Goal: Task Accomplishment & Management: Manage account settings

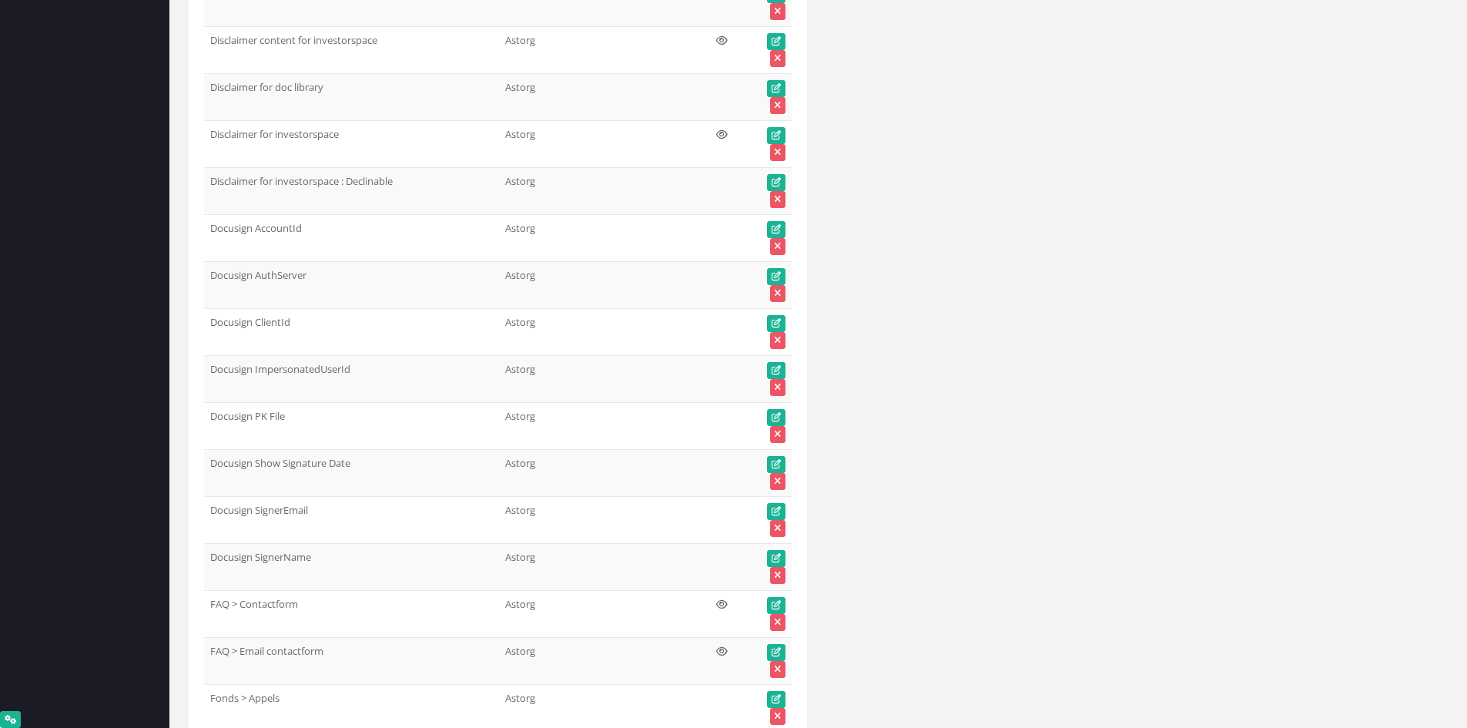
scroll to position [5536, 0]
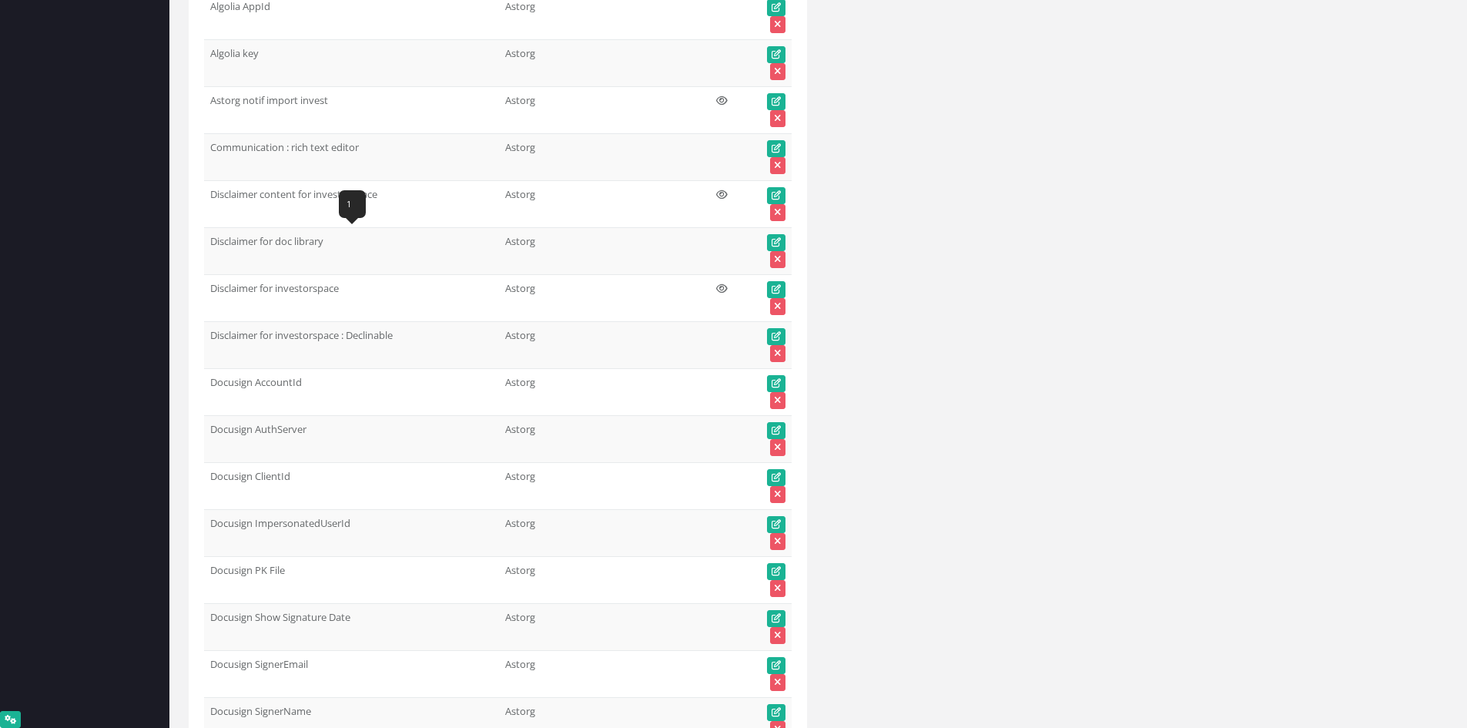
click at [317, 191] on td "Disclaimer content for investorspace DISCLAIMER FOR INVESTOR PORTAL IN USING TH…" at bounding box center [351, 203] width 295 height 47
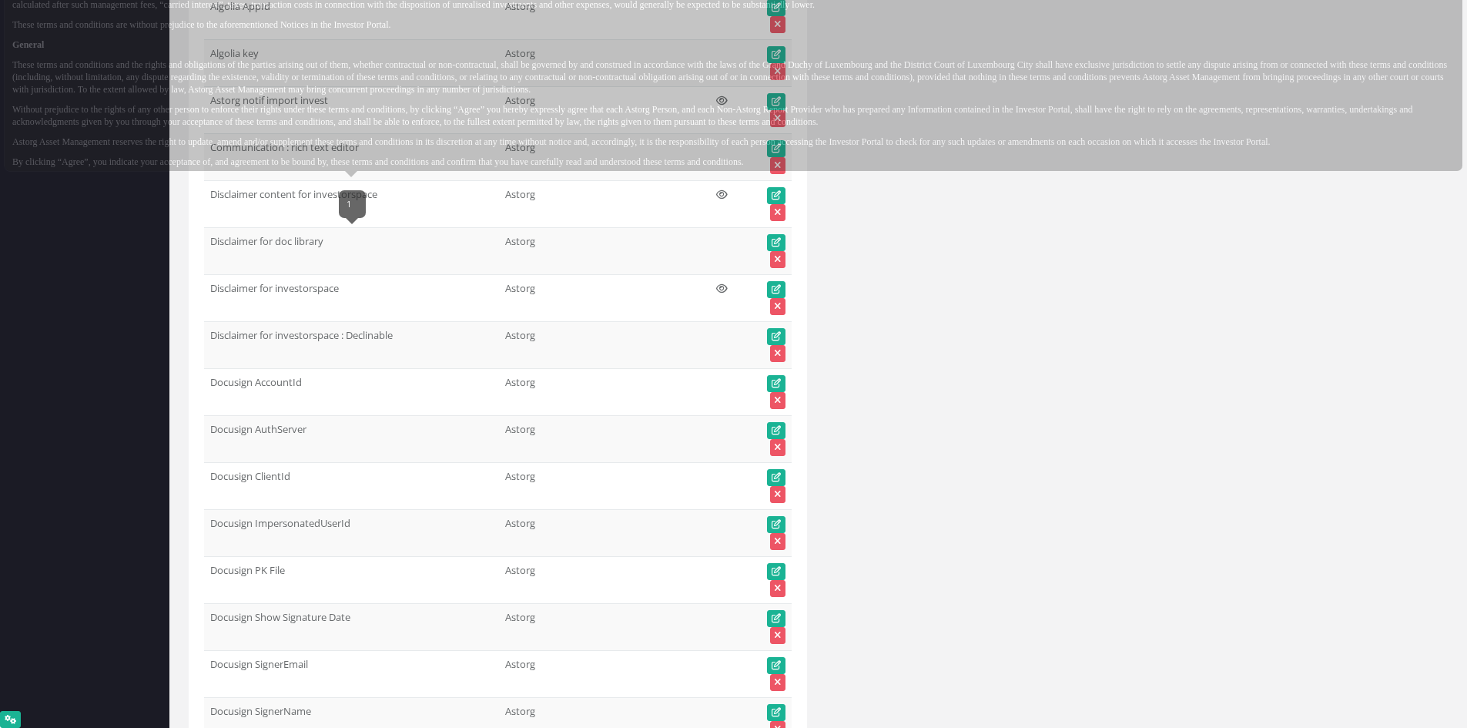
drag, startPoint x: 270, startPoint y: 243, endPoint x: 253, endPoint y: 243, distance: 16.9
click at [253, 243] on td "Disclaimer for doc library" at bounding box center [351, 250] width 295 height 47
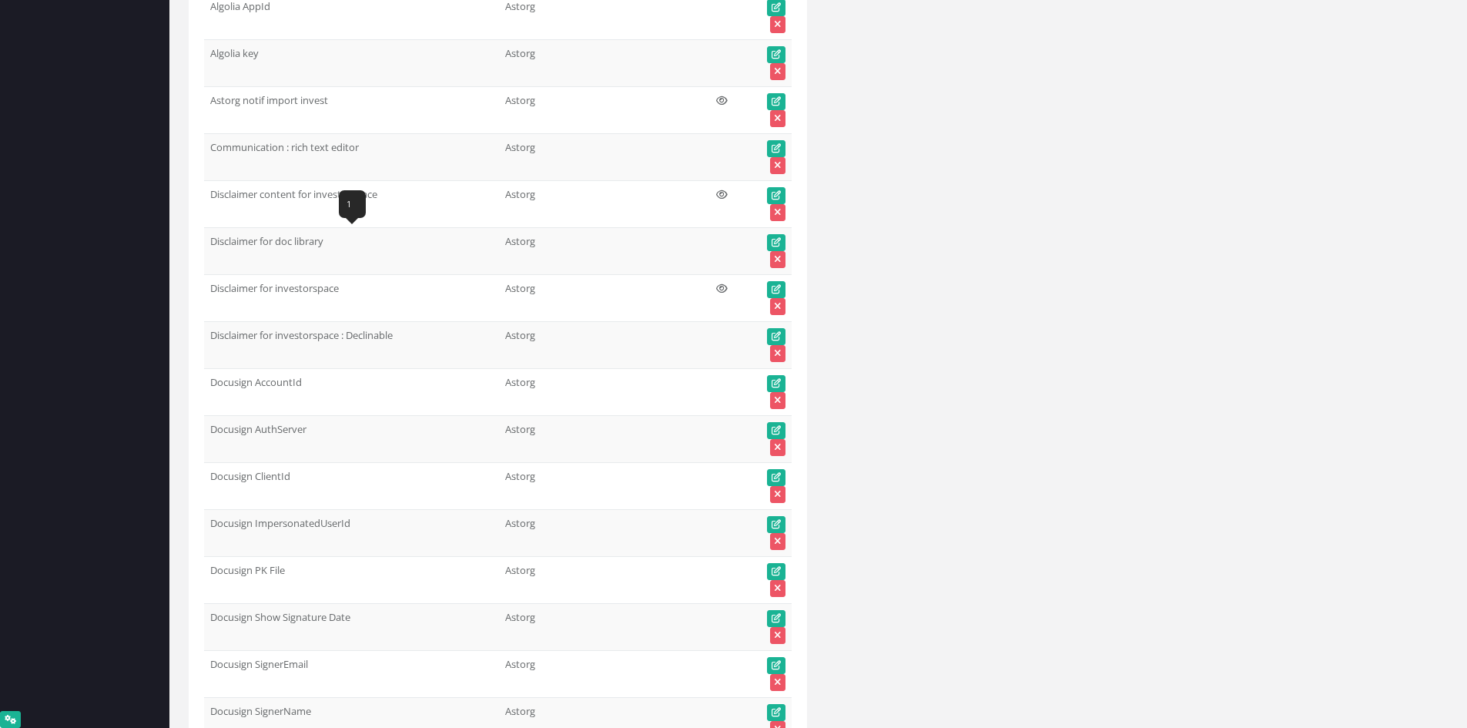
drag, startPoint x: 208, startPoint y: 242, endPoint x: 329, endPoint y: 246, distance: 121.0
click at [329, 246] on td "Disclaimer for doc library" at bounding box center [351, 250] width 295 height 47
click at [266, 284] on td "Disclaimer for investorspace" at bounding box center [351, 297] width 295 height 47
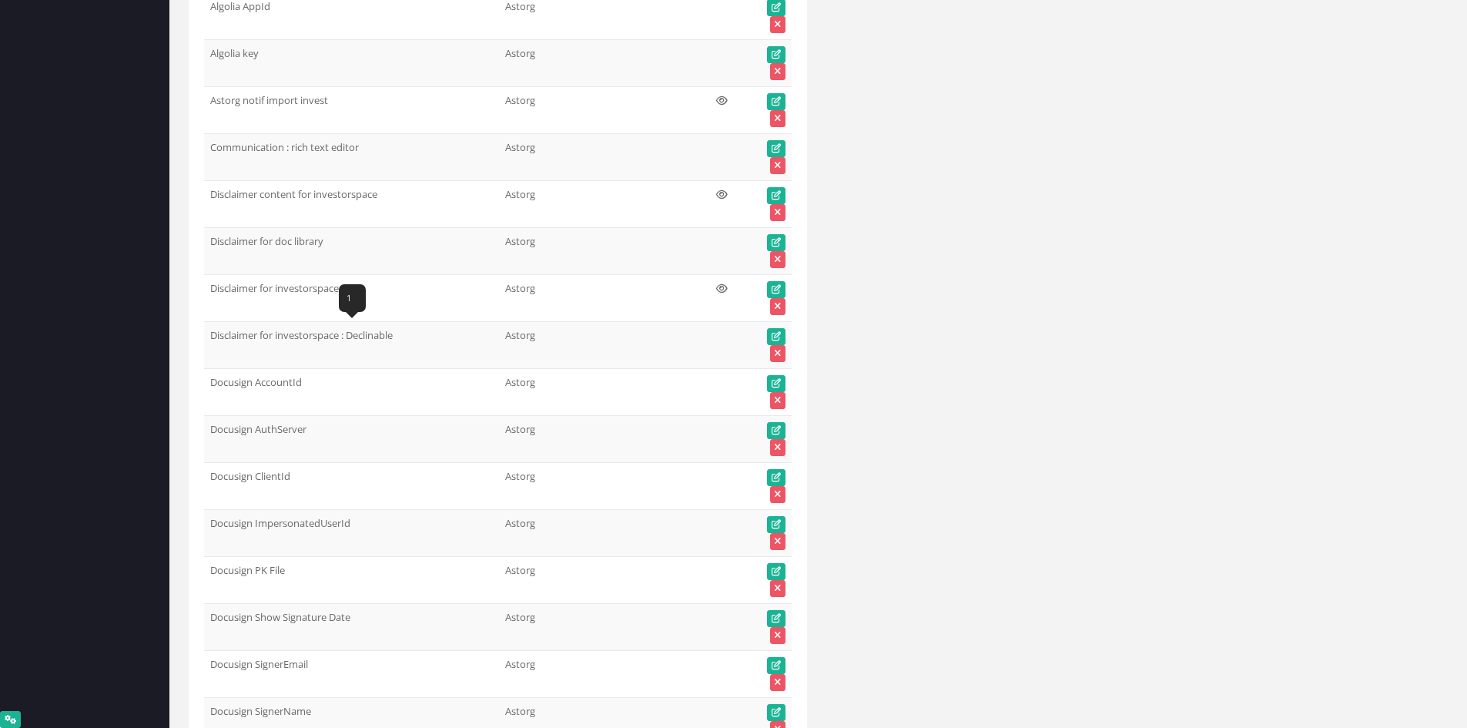
drag, startPoint x: 303, startPoint y: 329, endPoint x: 209, endPoint y: 333, distance: 93.3
click at [209, 333] on td "Disclaimer for investorspace : Declinable" at bounding box center [351, 344] width 295 height 47
drag, startPoint x: 333, startPoint y: 236, endPoint x: 209, endPoint y: 244, distance: 124.2
click at [209, 244] on td "Disclaimer for doc library" at bounding box center [351, 250] width 295 height 47
copy td "Disclaimer for doc library"
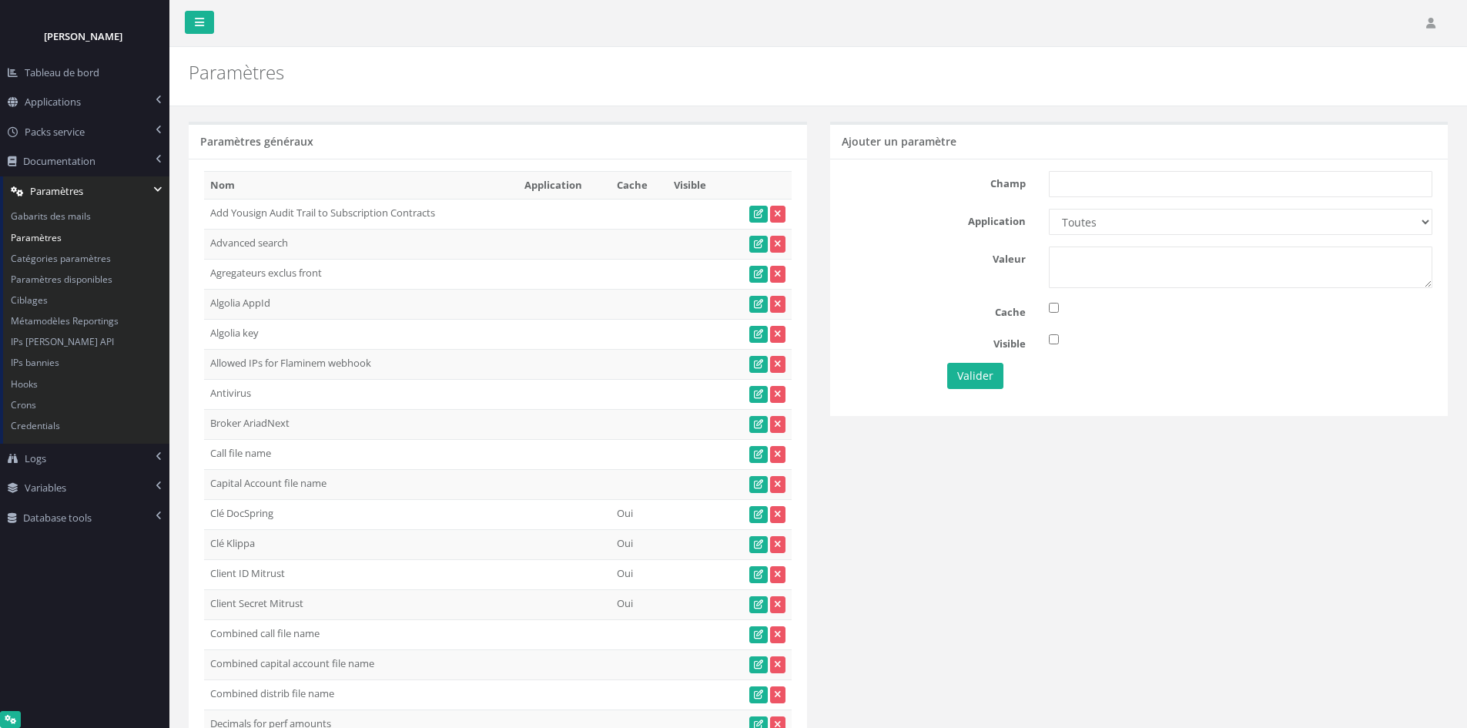
scroll to position [5412, 0]
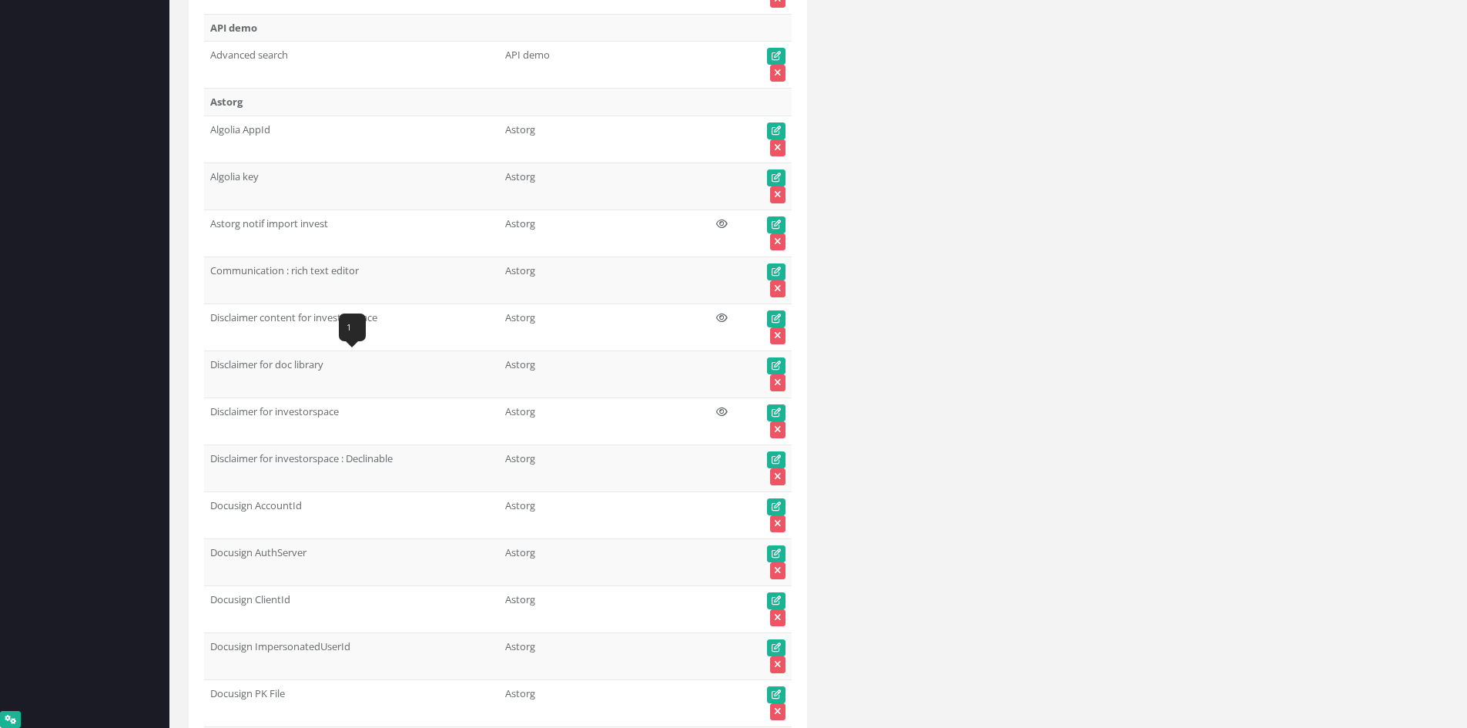
drag, startPoint x: 330, startPoint y: 366, endPoint x: 247, endPoint y: 358, distance: 83.5
click at [251, 363] on td "Disclaimer for doc library" at bounding box center [351, 373] width 295 height 47
drag, startPoint x: 343, startPoint y: 410, endPoint x: 332, endPoint y: 413, distance: 11.0
click at [333, 412] on td "Disclaimer for investorspace" at bounding box center [351, 420] width 295 height 47
drag, startPoint x: 360, startPoint y: 453, endPoint x: 211, endPoint y: 457, distance: 149.5
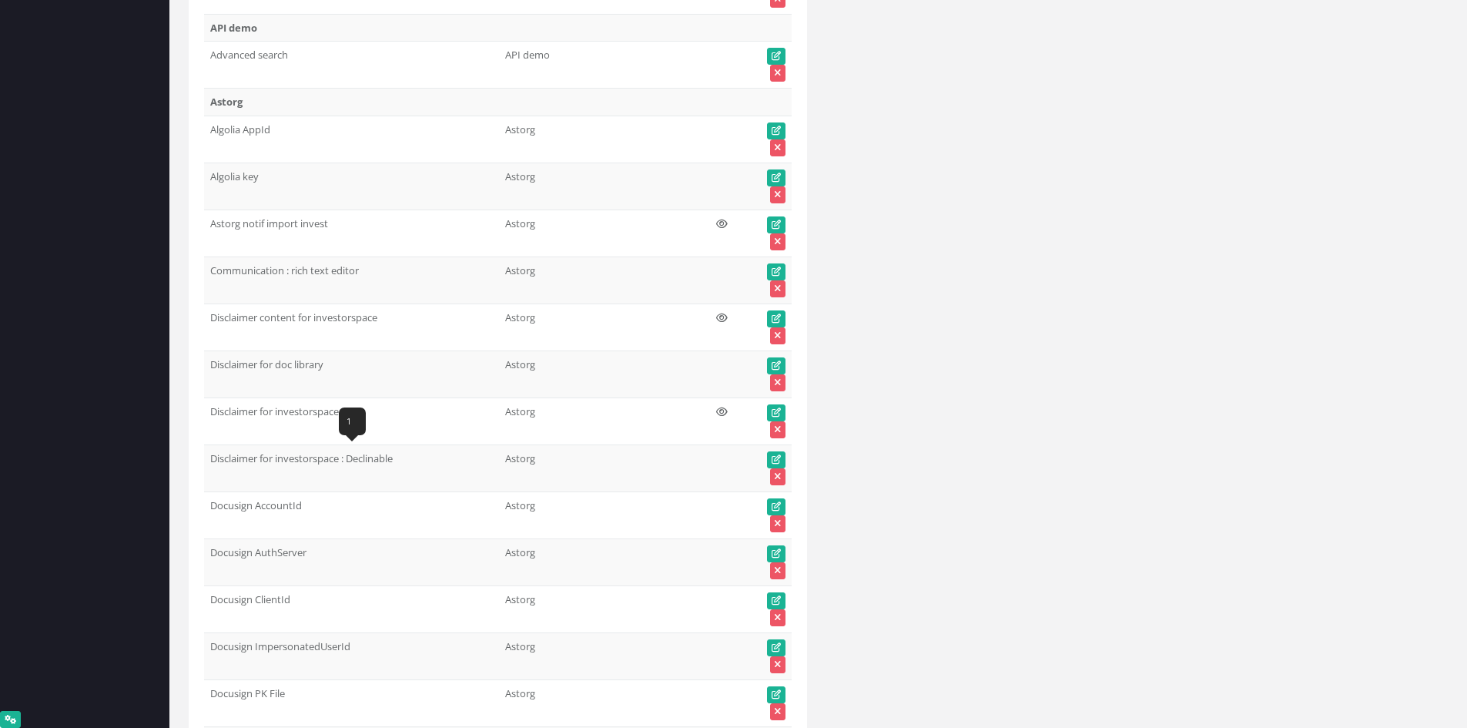
click at [211, 457] on td "Disclaimer for investorspace : Declinable" at bounding box center [351, 467] width 295 height 47
copy td "Disclaimer for investorspace : Declinable"
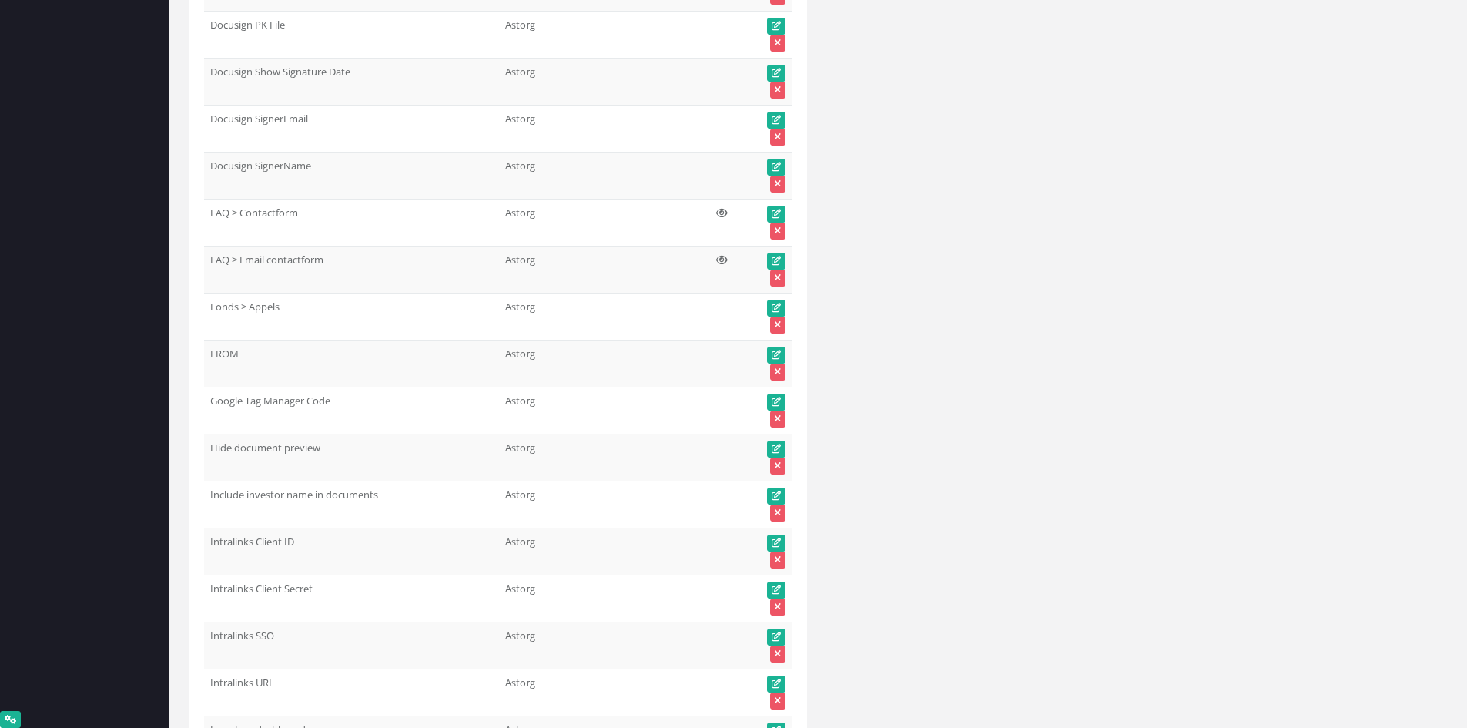
scroll to position [6106, 0]
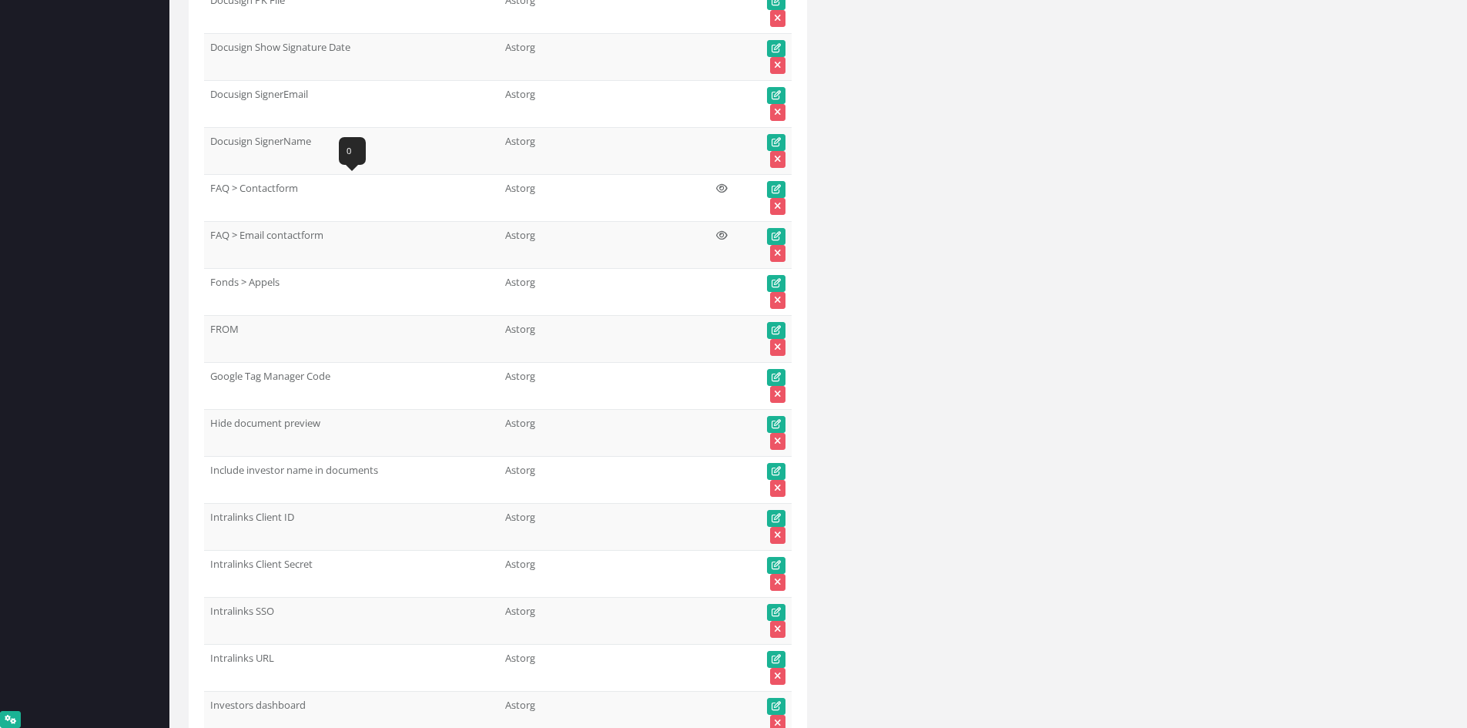
drag, startPoint x: 301, startPoint y: 193, endPoint x: 207, endPoint y: 190, distance: 94.0
click at [207, 190] on td "FAQ > Contactform" at bounding box center [351, 197] width 295 height 47
copy td "FAQ > Contactform"
drag, startPoint x: 333, startPoint y: 241, endPoint x: 211, endPoint y: 242, distance: 121.7
click at [211, 242] on td "FAQ > Email contactform" at bounding box center [351, 244] width 295 height 47
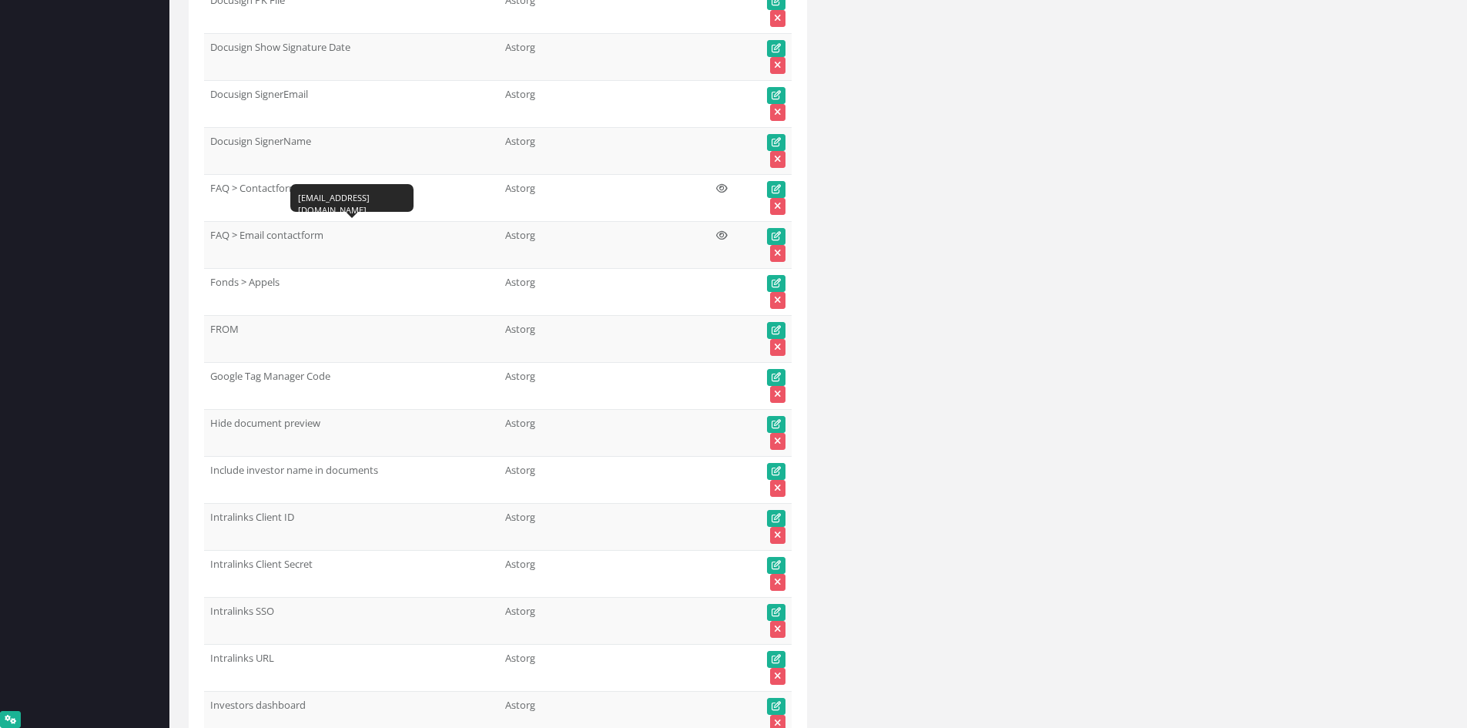
copy td "FAQ > Email contactform"
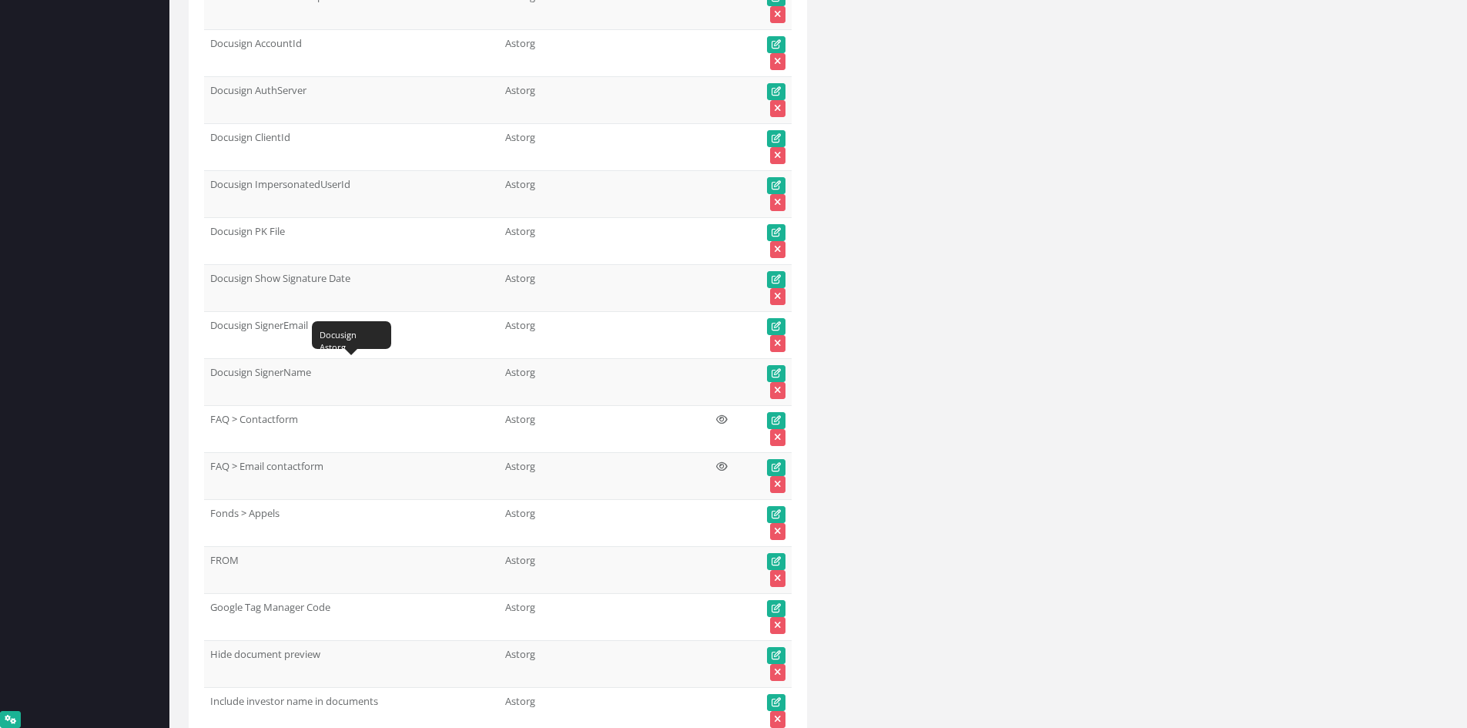
scroll to position [5797, 0]
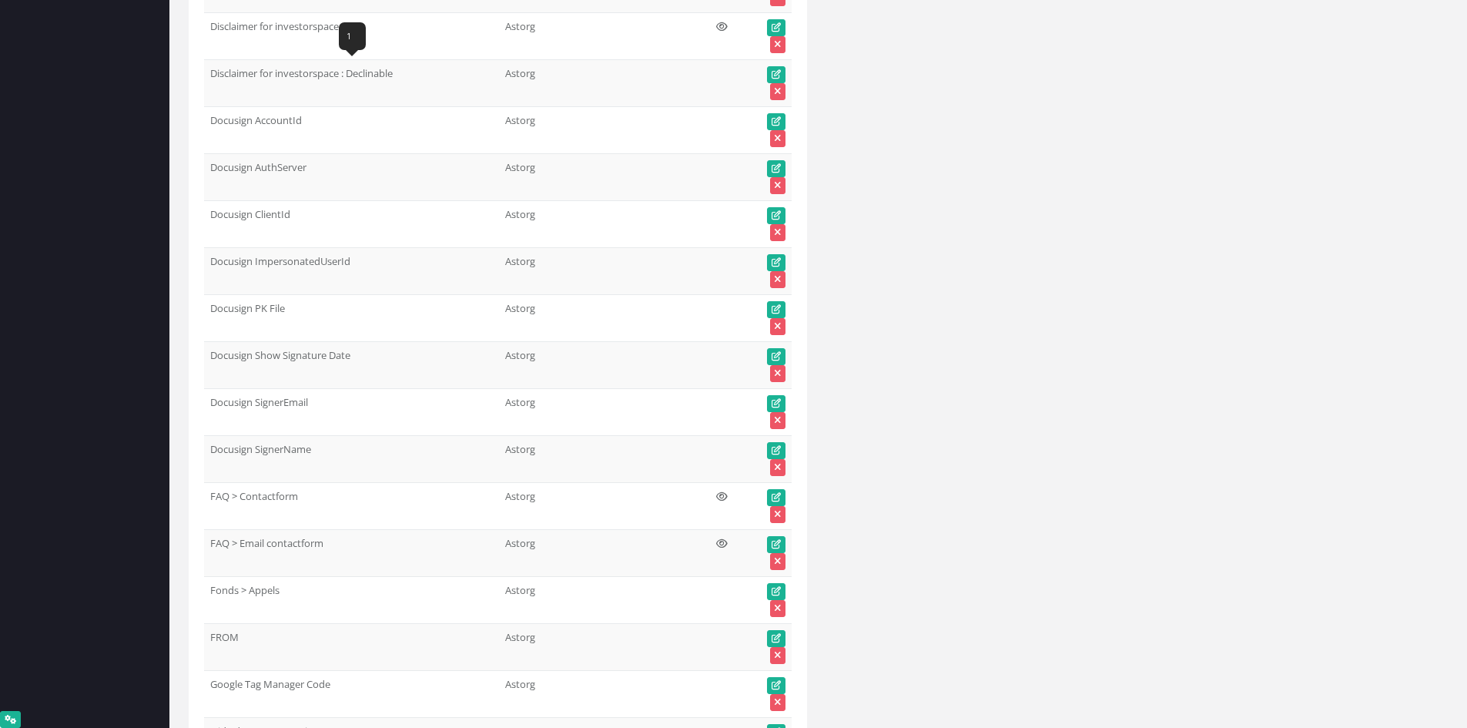
drag, startPoint x: 314, startPoint y: 77, endPoint x: 204, endPoint y: 75, distance: 110.1
click at [205, 75] on td "Disclaimer for investorspace : Declinable" at bounding box center [351, 82] width 295 height 47
copy td "Disclaimer for investorspace : Declinable"
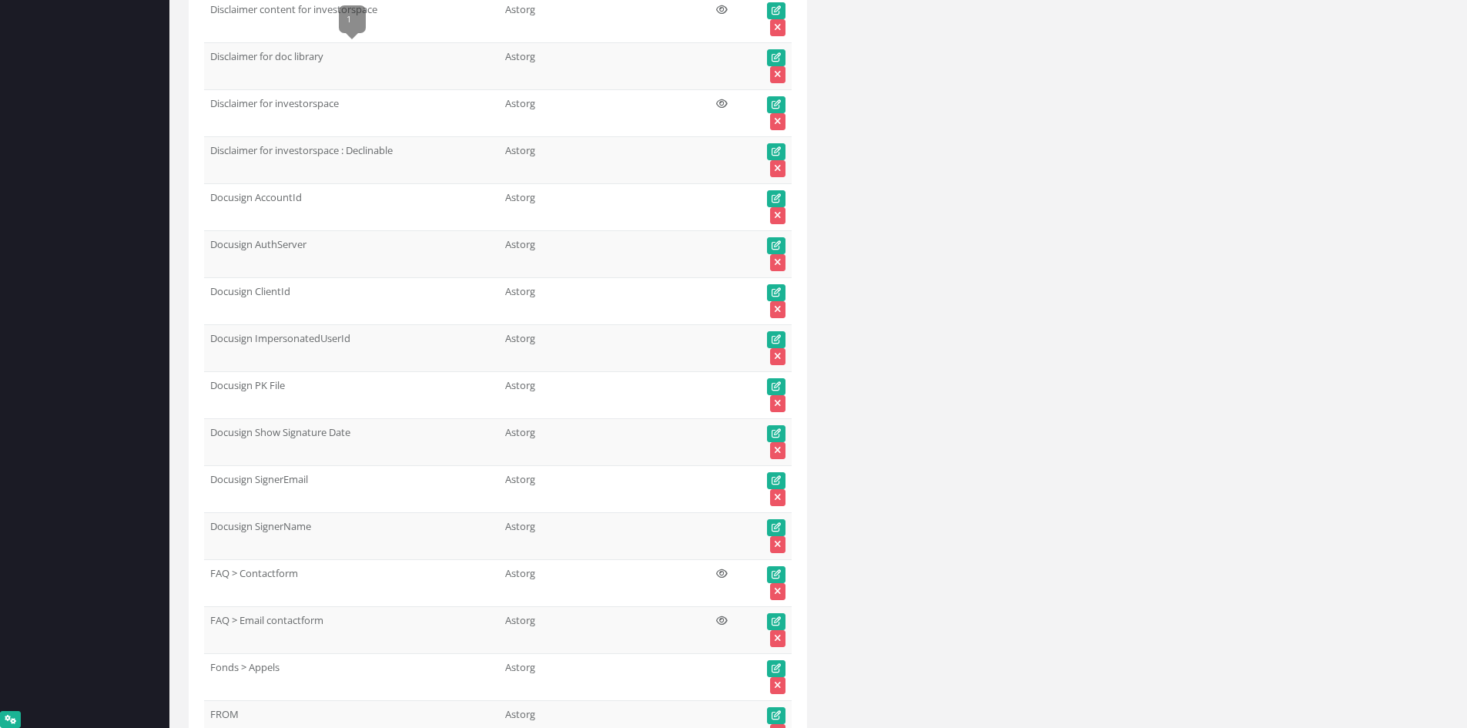
click at [206, 58] on td "Disclaimer for doc library" at bounding box center [351, 65] width 295 height 47
copy td "Disclaimer for doc library"
drag, startPoint x: 305, startPoint y: 151, endPoint x: 213, endPoint y: 152, distance: 92.4
click at [213, 152] on td "Disclaimer for investorspace : Declinable" at bounding box center [351, 159] width 295 height 47
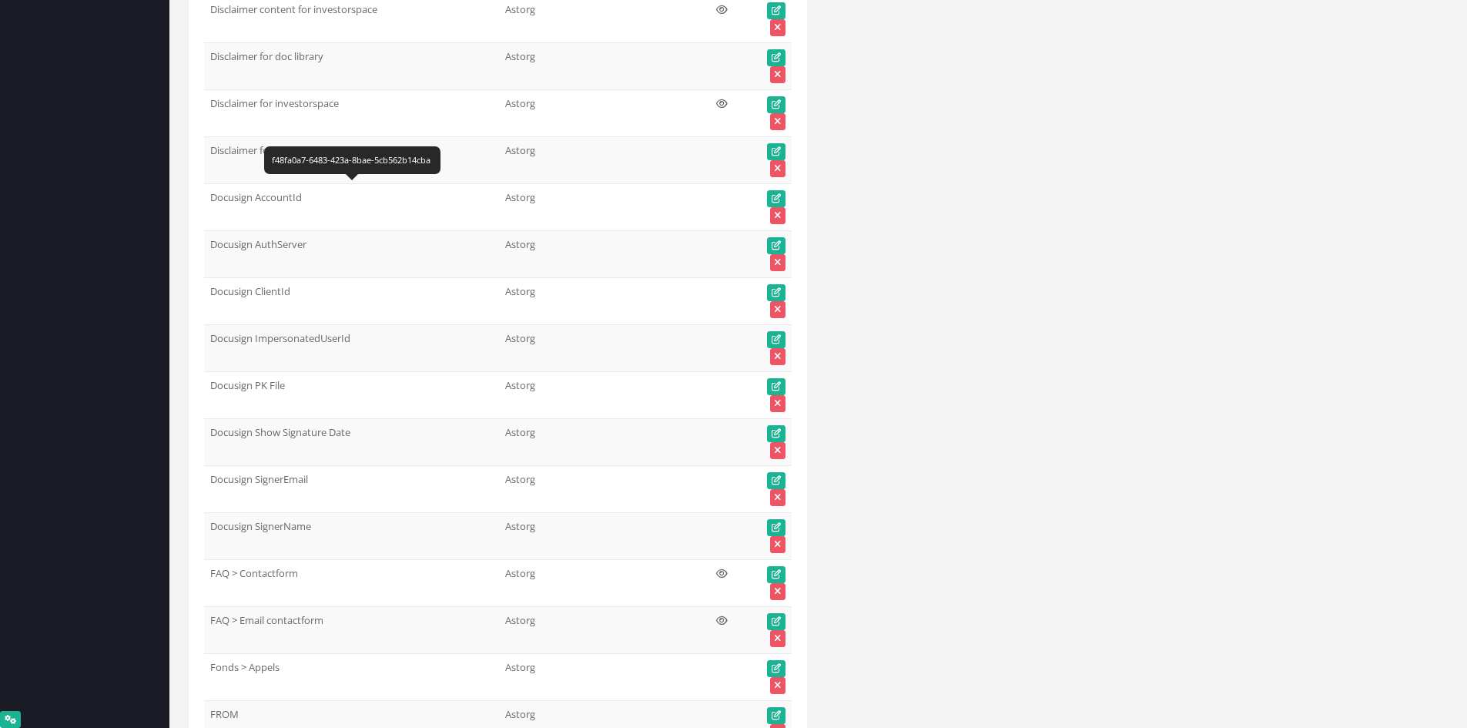
click at [213, 152] on td "Disclaimer for investorspace : Declinable" at bounding box center [351, 159] width 295 height 47
copy tr "Disclaimer for investorspace : Declinable"
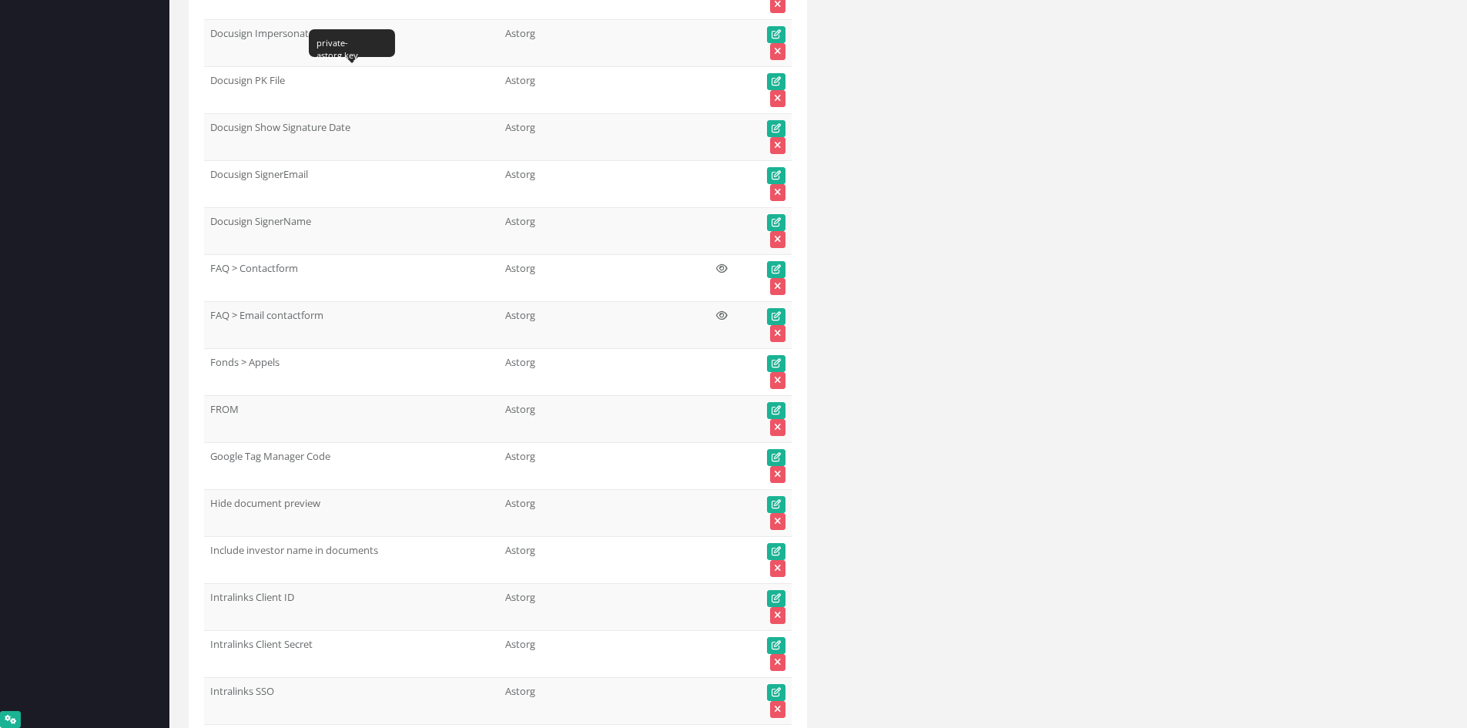
scroll to position [6106, 0]
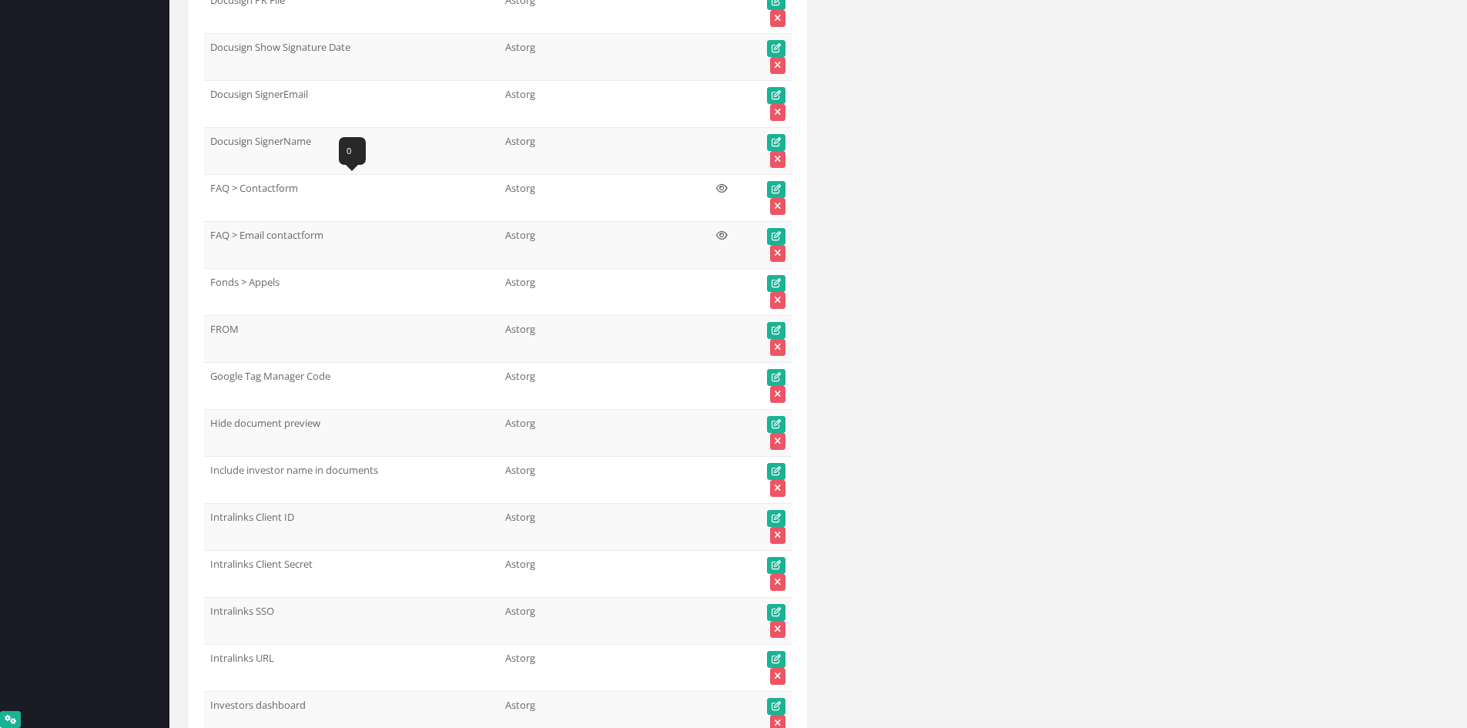
click at [209, 190] on td "FAQ > Contactform" at bounding box center [351, 197] width 295 height 47
copy td "FAQ > Contactform"
drag, startPoint x: 325, startPoint y: 229, endPoint x: 207, endPoint y: 235, distance: 118.0
click at [207, 235] on td "FAQ > Email contactform" at bounding box center [351, 244] width 295 height 47
copy td "FAQ > Email contactform"
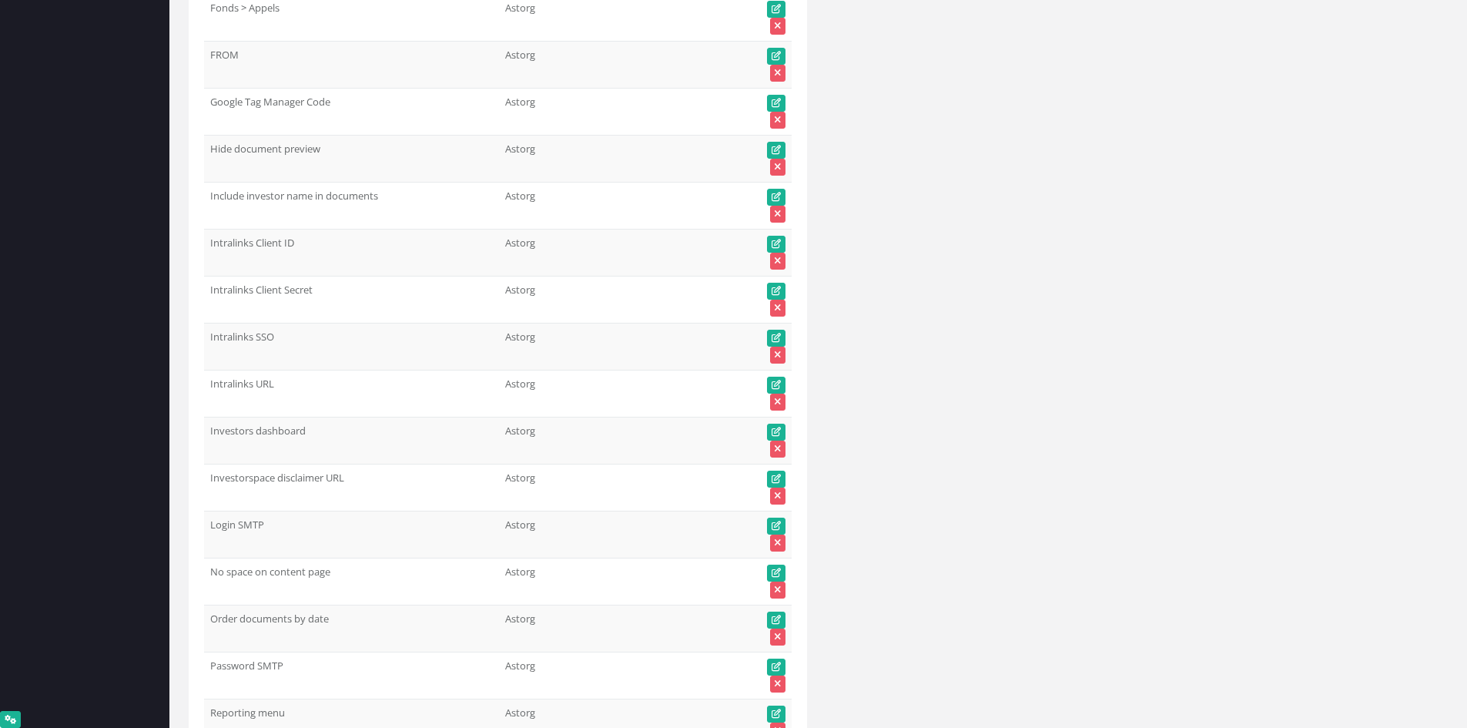
scroll to position [6414, 0]
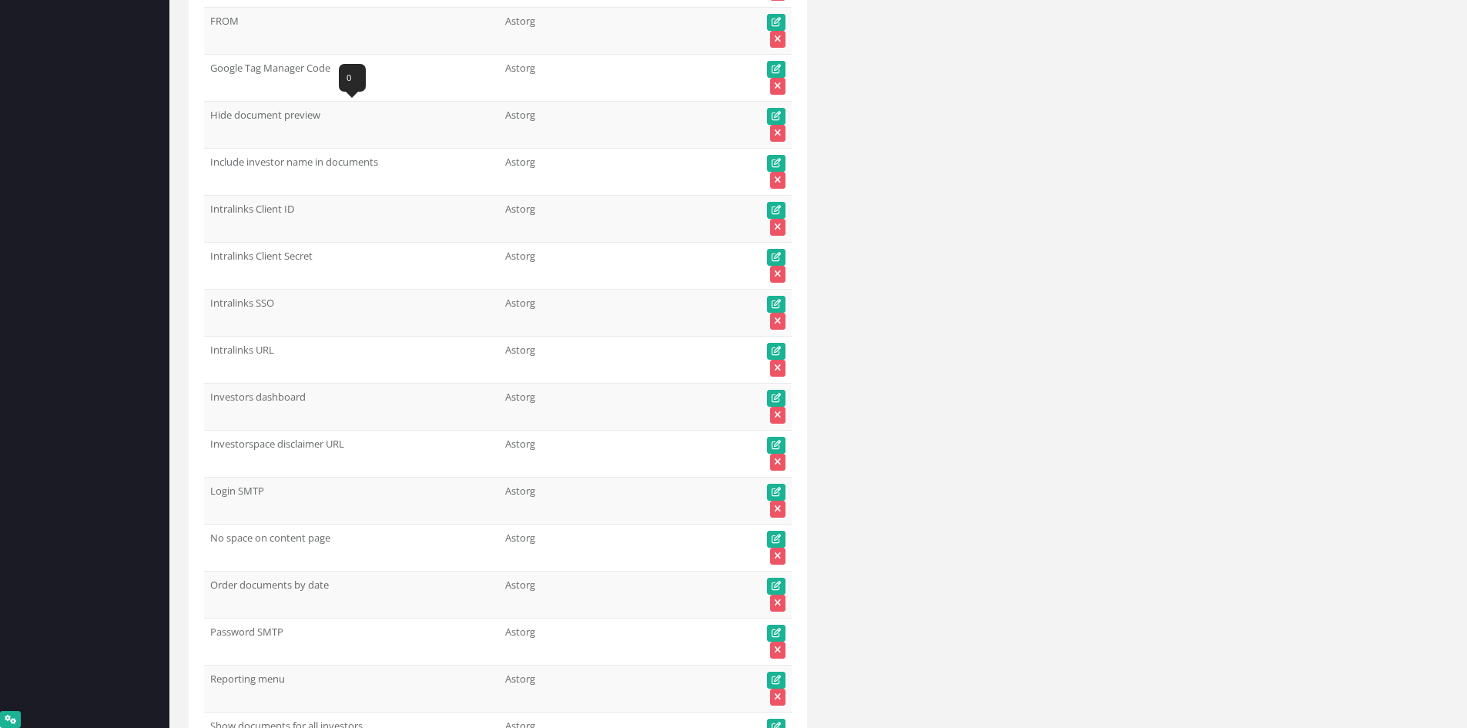
drag, startPoint x: 265, startPoint y: 115, endPoint x: 210, endPoint y: 116, distance: 54.7
click at [210, 116] on td "Hide document preview" at bounding box center [351, 124] width 295 height 47
copy td "Hide document preview"
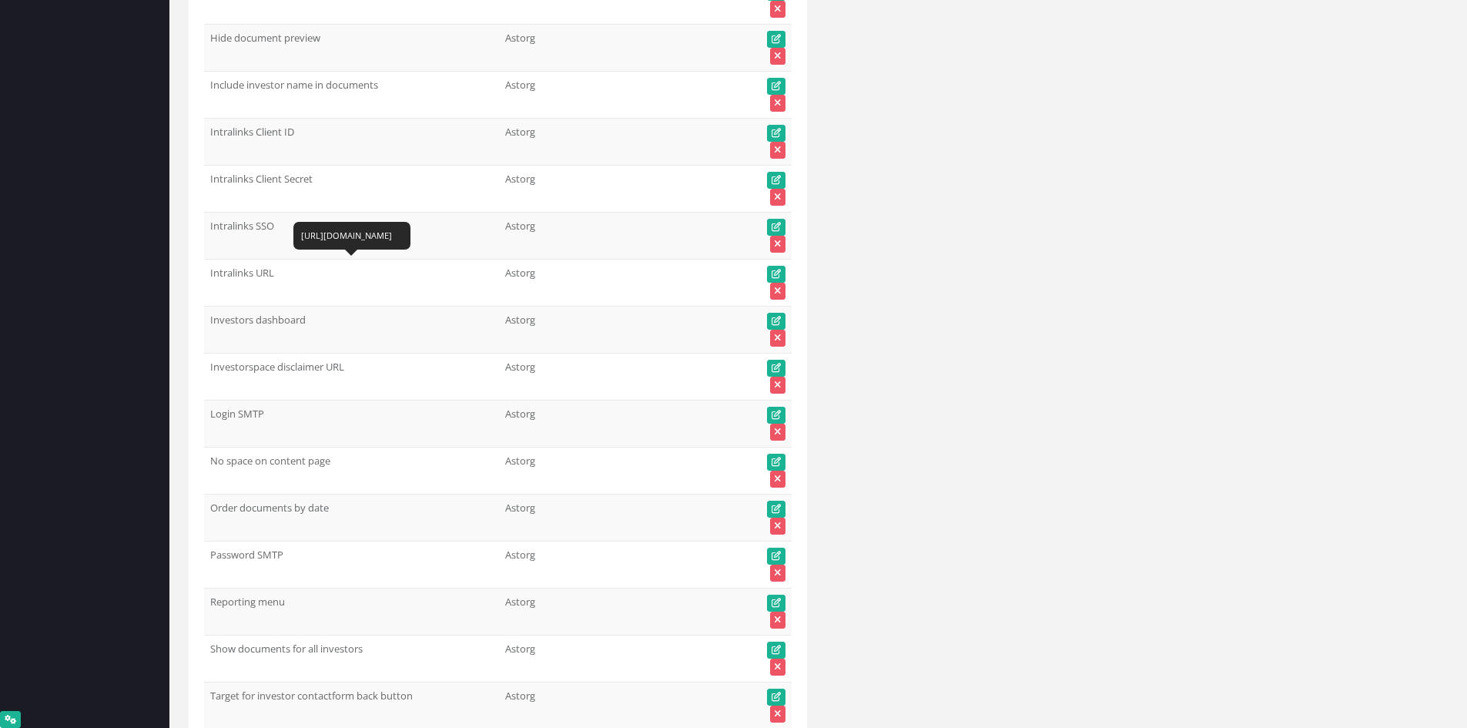
scroll to position [6568, 0]
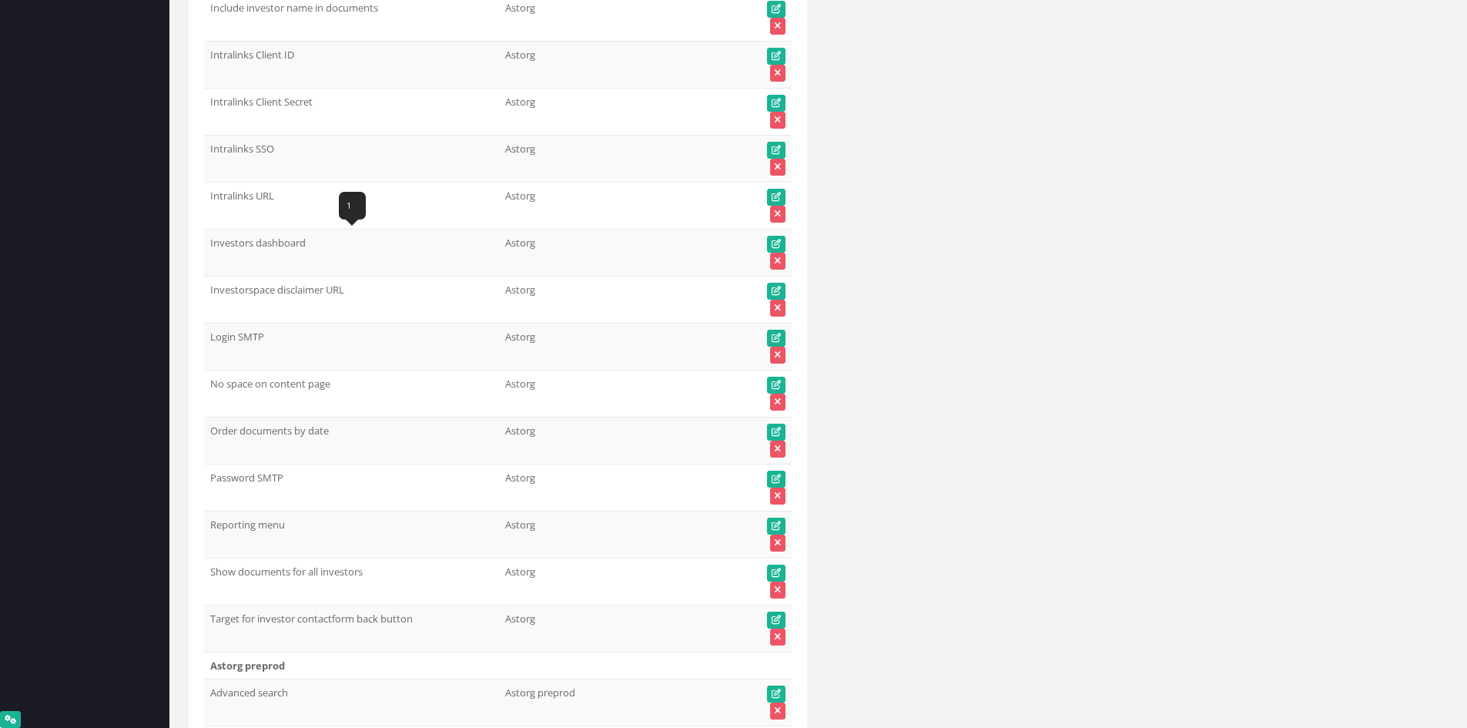
drag, startPoint x: 257, startPoint y: 240, endPoint x: 205, endPoint y: 240, distance: 52.4
click at [205, 240] on td "Investors dashboard" at bounding box center [351, 252] width 295 height 47
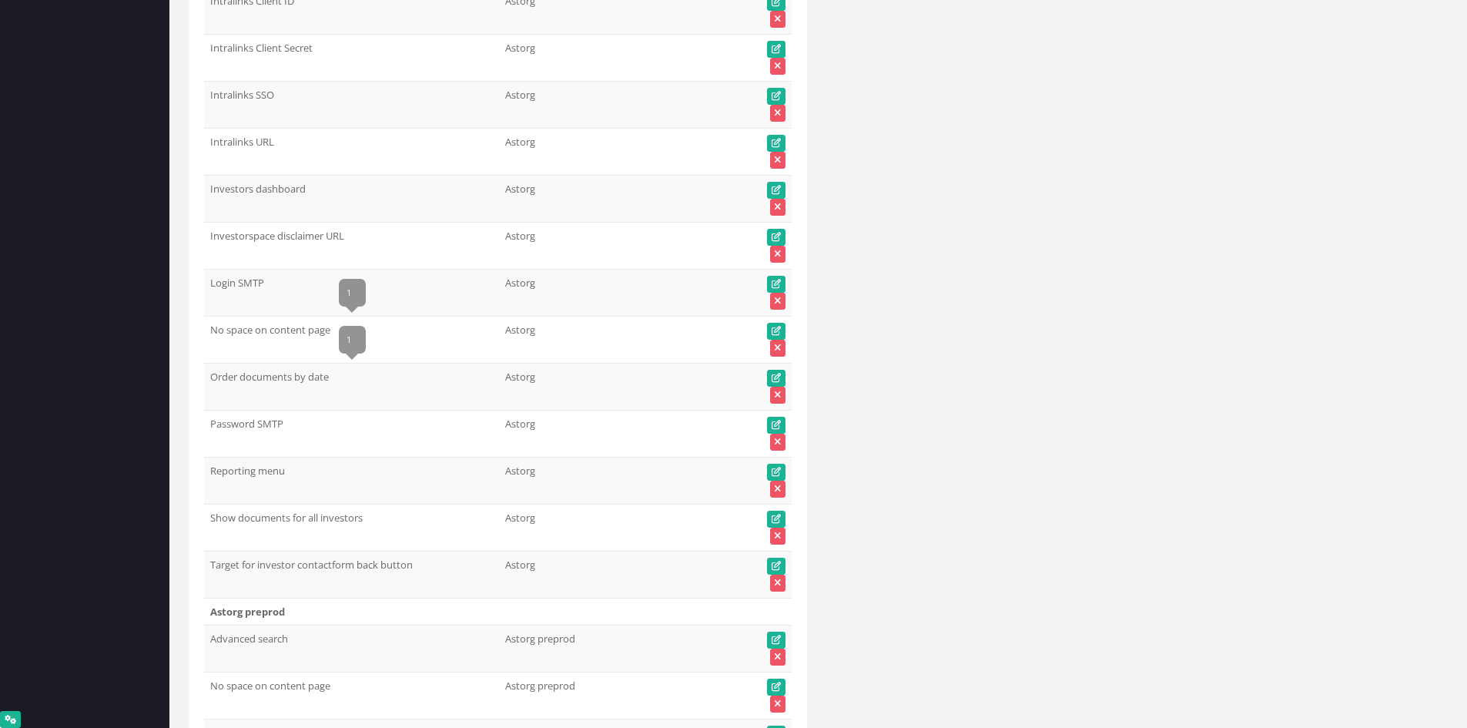
scroll to position [6645, 0]
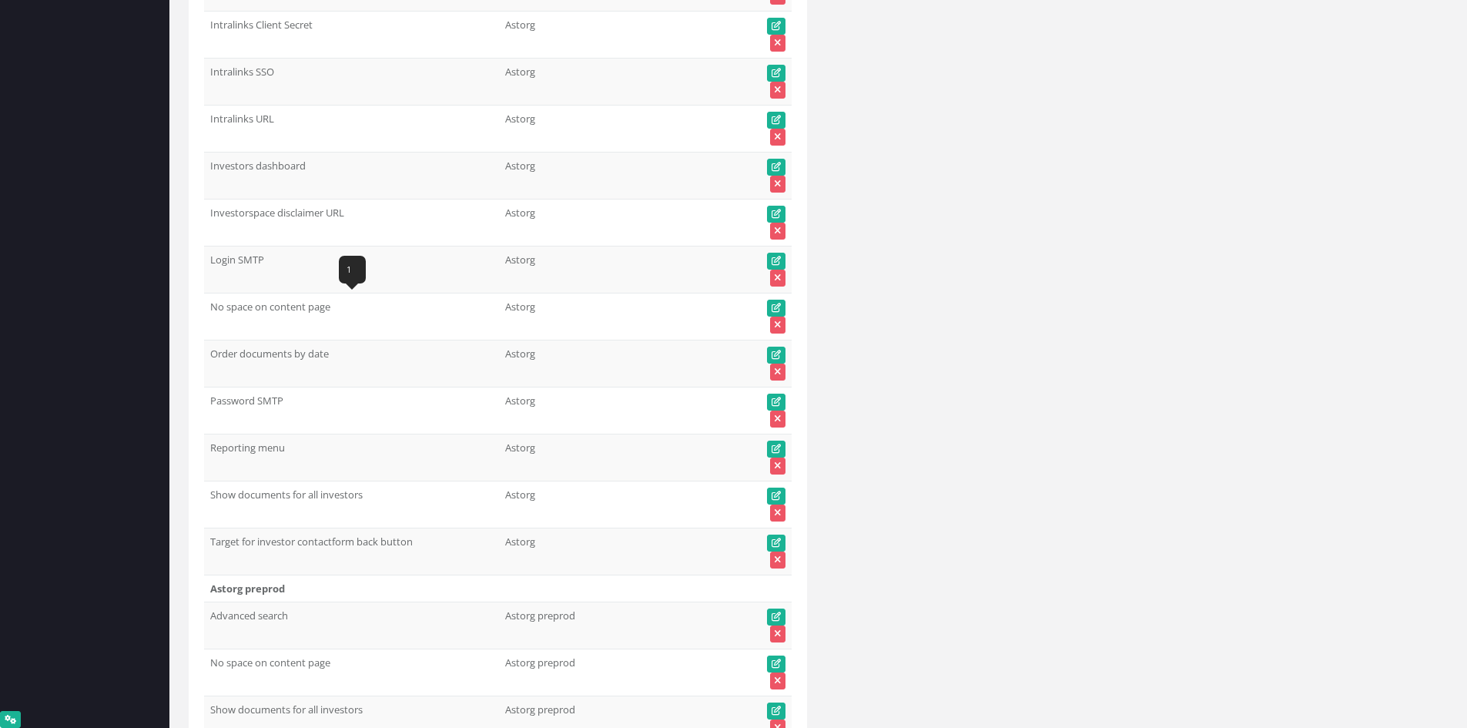
drag, startPoint x: 299, startPoint y: 307, endPoint x: 208, endPoint y: 311, distance: 91.0
click at [208, 311] on td "No space on content page" at bounding box center [351, 316] width 295 height 47
drag, startPoint x: 330, startPoint y: 351, endPoint x: 213, endPoint y: 353, distance: 117.1
click at [213, 353] on td "Order documents by date" at bounding box center [351, 363] width 295 height 47
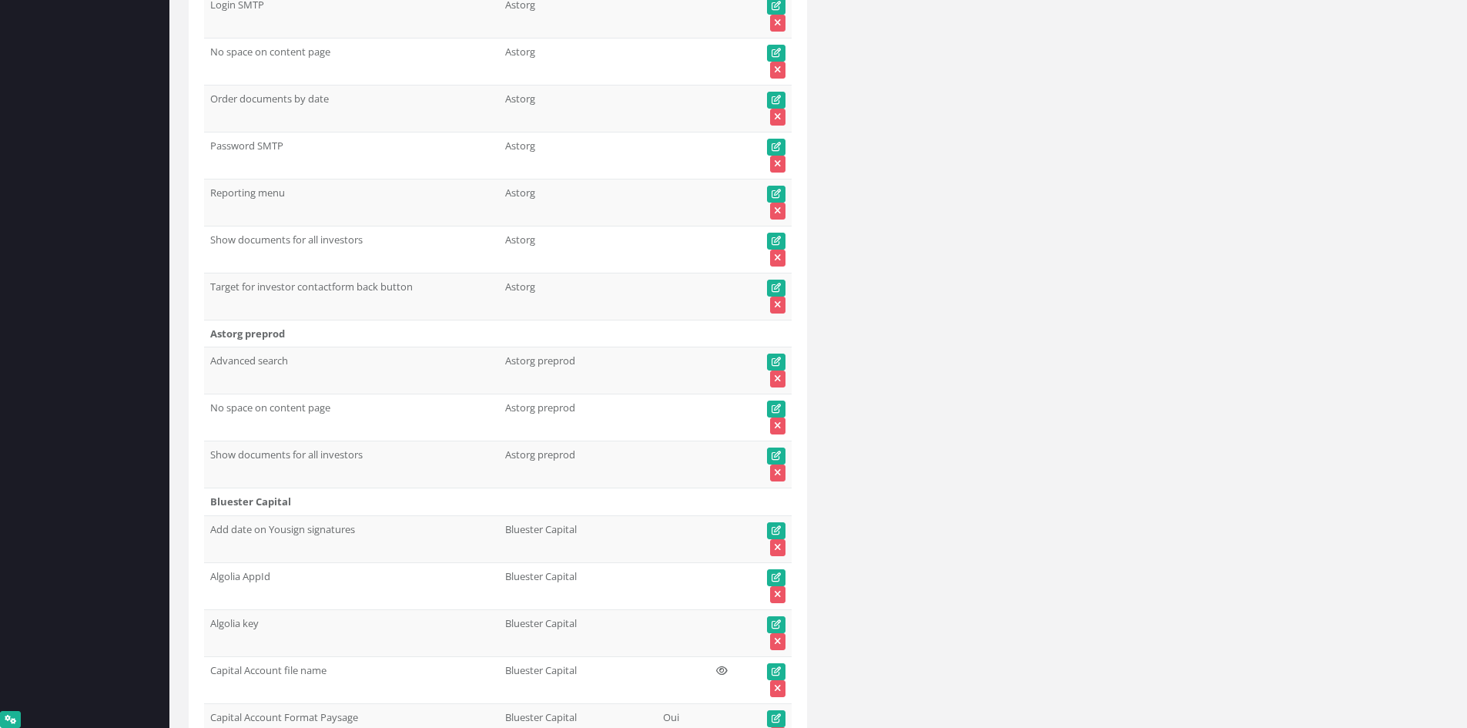
scroll to position [6876, 0]
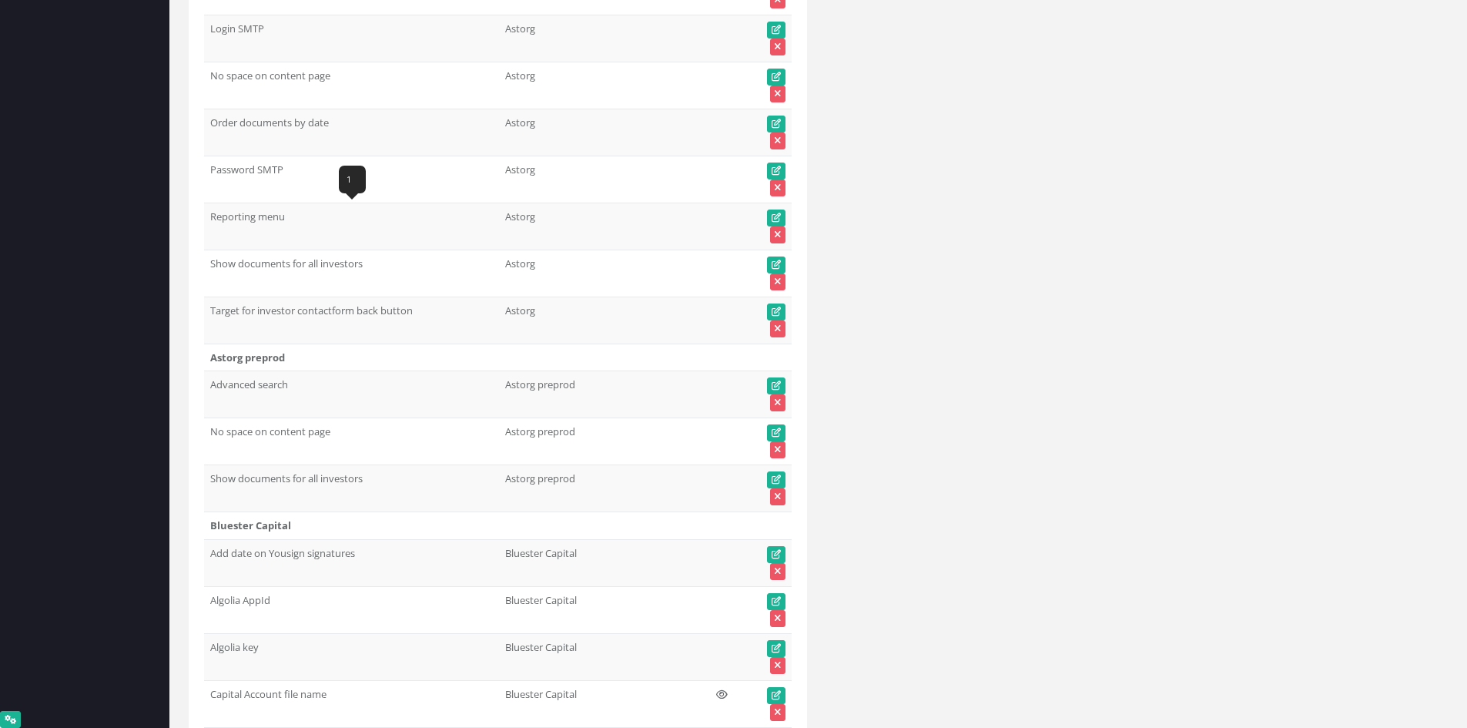
drag, startPoint x: 242, startPoint y: 217, endPoint x: 210, endPoint y: 215, distance: 31.7
click at [210, 215] on td "Reporting menu" at bounding box center [351, 226] width 295 height 47
drag, startPoint x: 313, startPoint y: 257, endPoint x: 361, endPoint y: 262, distance: 48.7
click at [361, 262] on td "Show documents for all investors" at bounding box center [351, 273] width 295 height 47
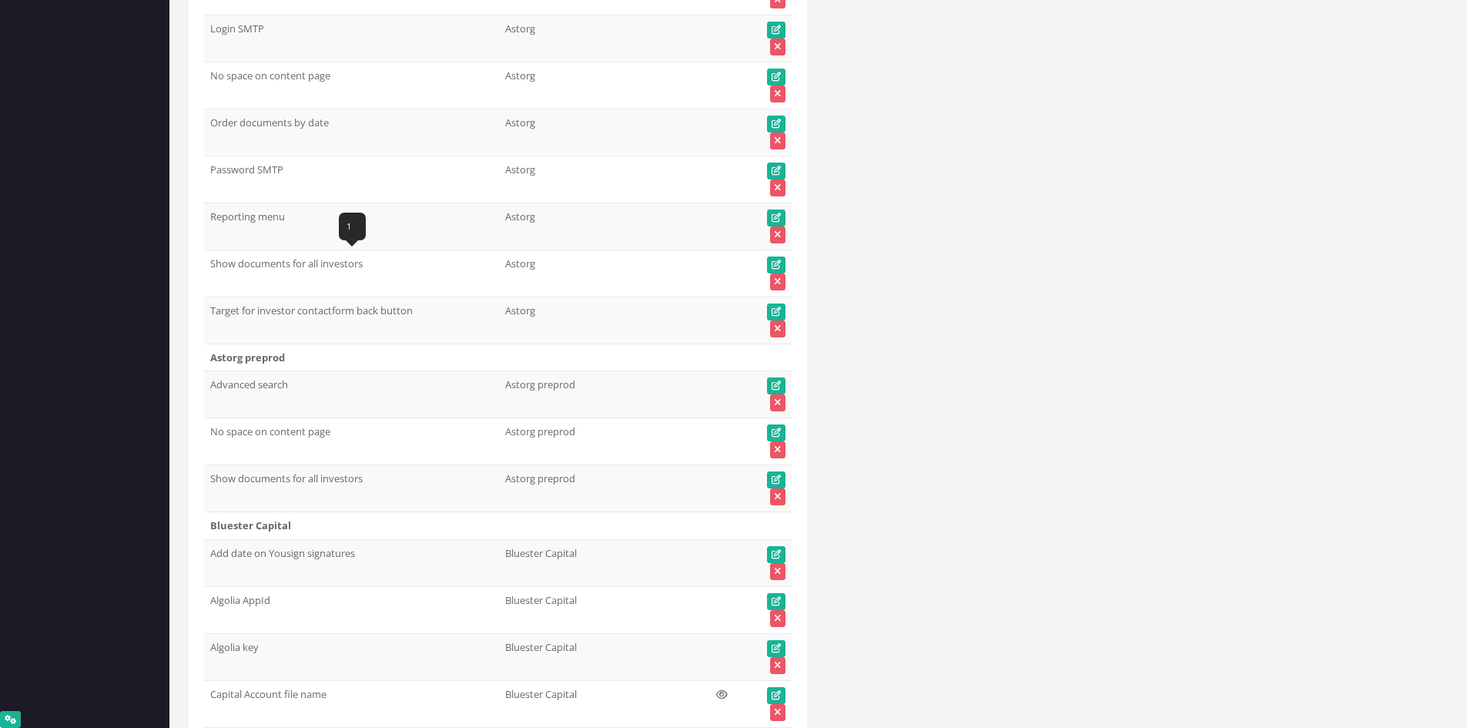
drag, startPoint x: 364, startPoint y: 263, endPoint x: 211, endPoint y: 269, distance: 153.4
click at [211, 269] on td "Show documents for all investors" at bounding box center [351, 273] width 295 height 47
drag, startPoint x: 414, startPoint y: 309, endPoint x: 205, endPoint y: 312, distance: 209.5
click at [205, 312] on td "Target for investor contactform back button" at bounding box center [351, 319] width 295 height 47
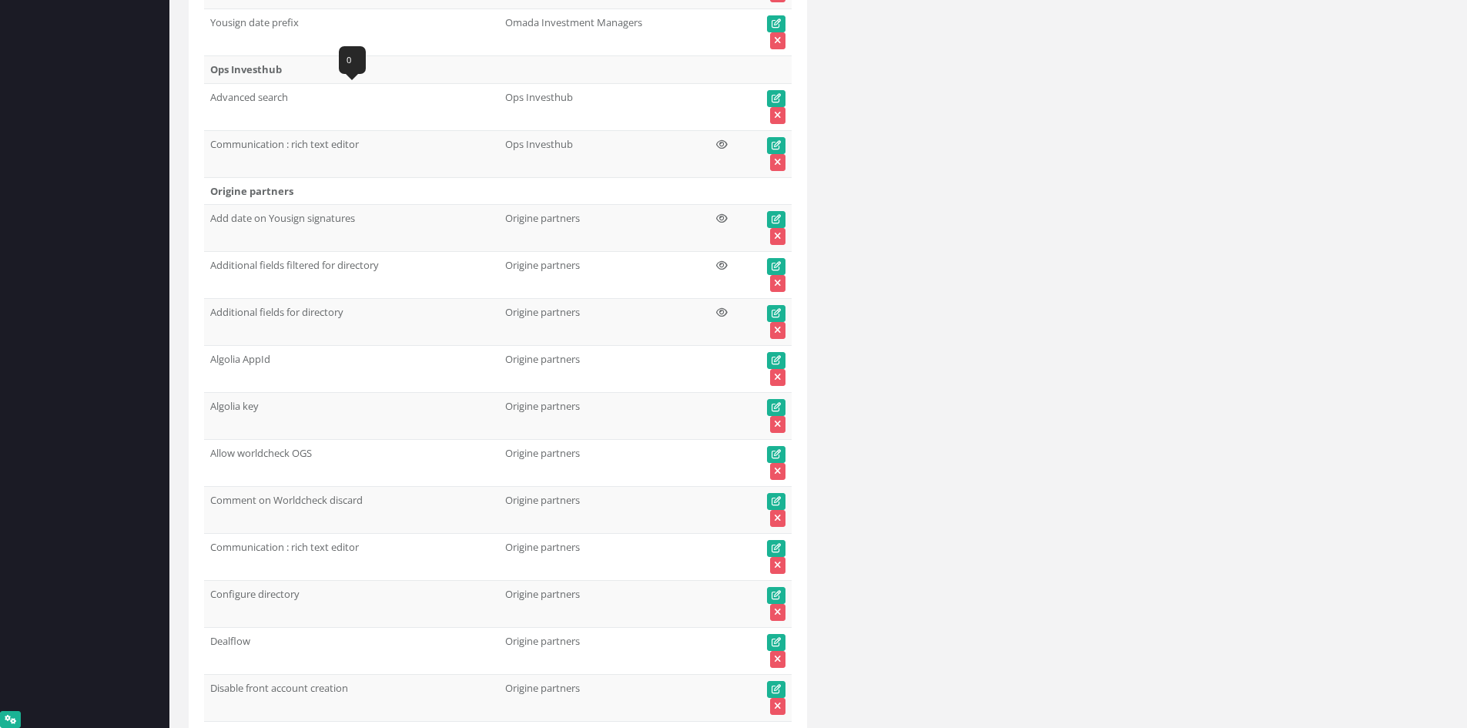
scroll to position [62226, 0]
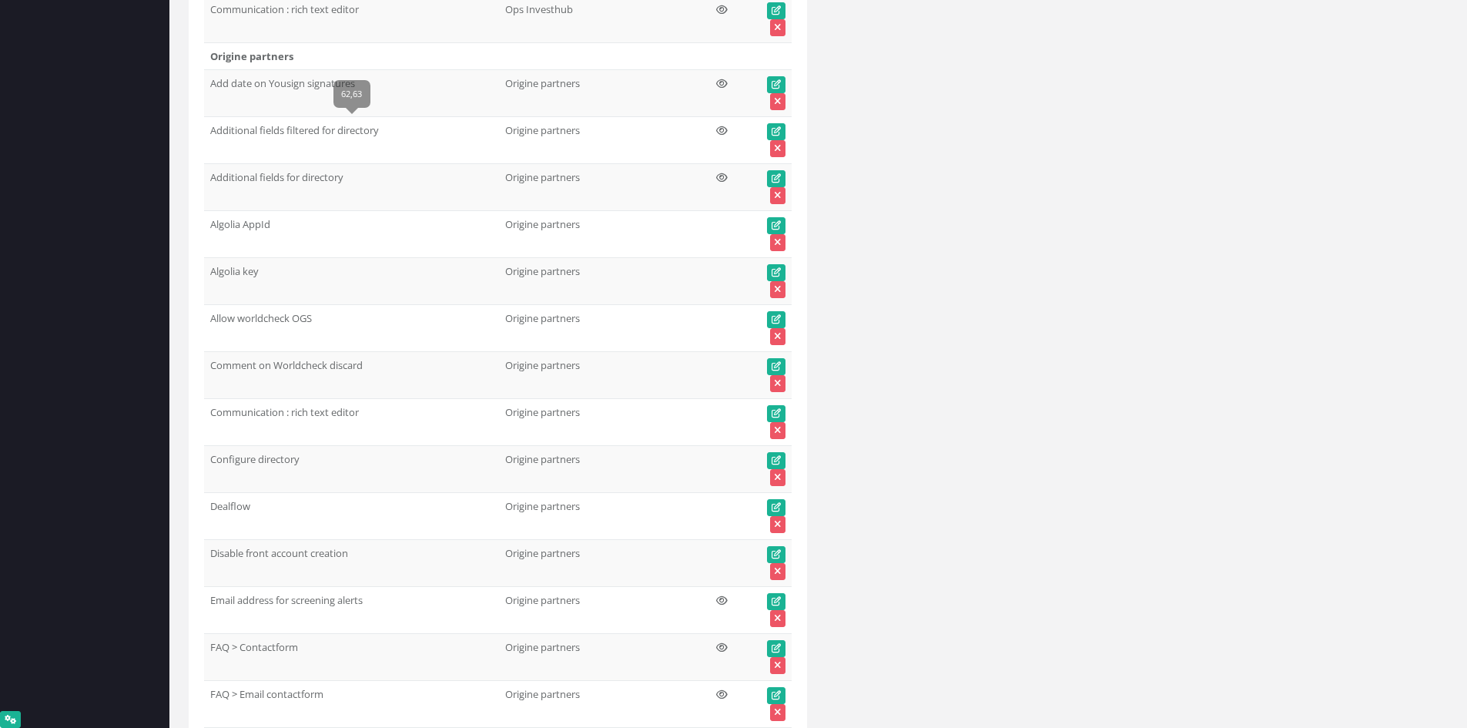
drag, startPoint x: 400, startPoint y: 131, endPoint x: 206, endPoint y: 130, distance: 194.8
click at [206, 130] on td "Additional fields filtered for directory" at bounding box center [351, 140] width 295 height 47
click at [343, 180] on td "Additional fields for directory" at bounding box center [351, 187] width 295 height 47
drag, startPoint x: 347, startPoint y: 180, endPoint x: 204, endPoint y: 181, distance: 142.5
click at [204, 181] on td "Additional fields for directory" at bounding box center [351, 187] width 295 height 47
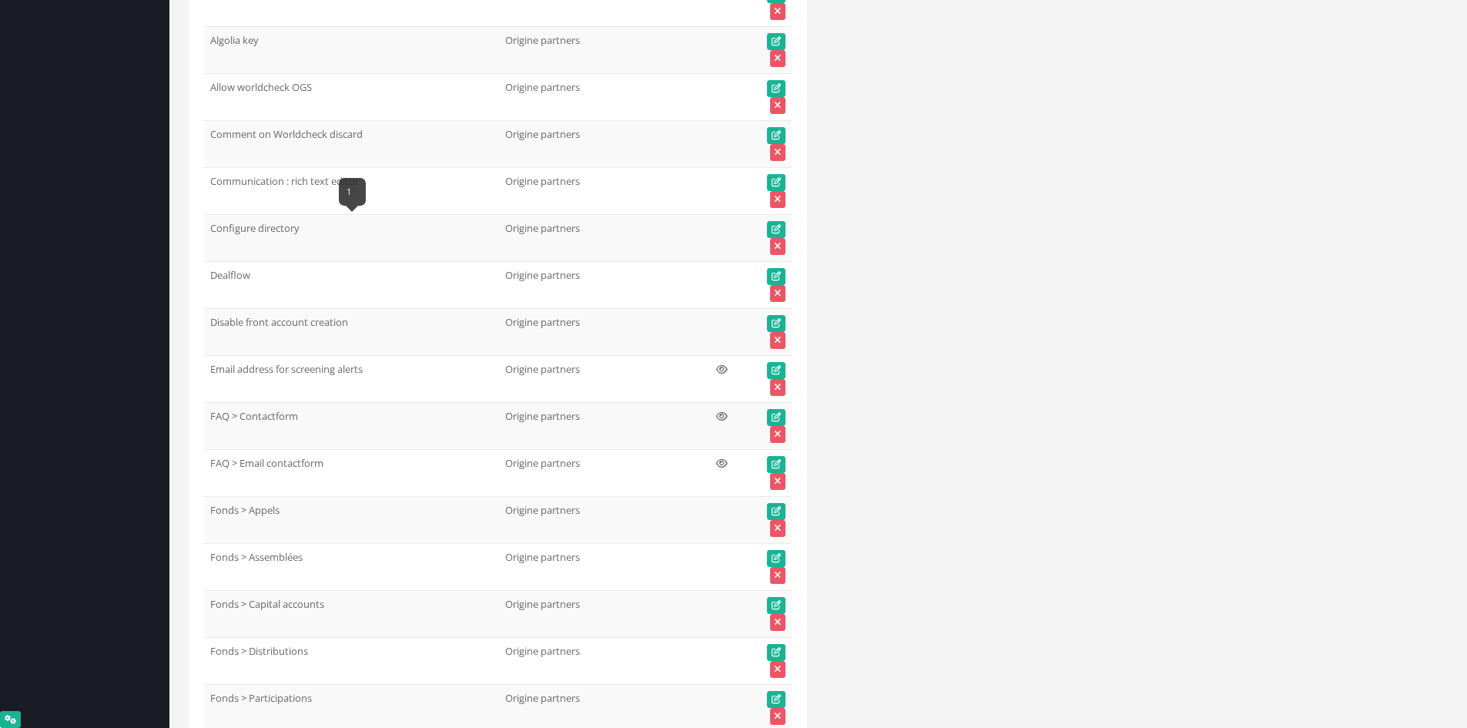
scroll to position [62534, 0]
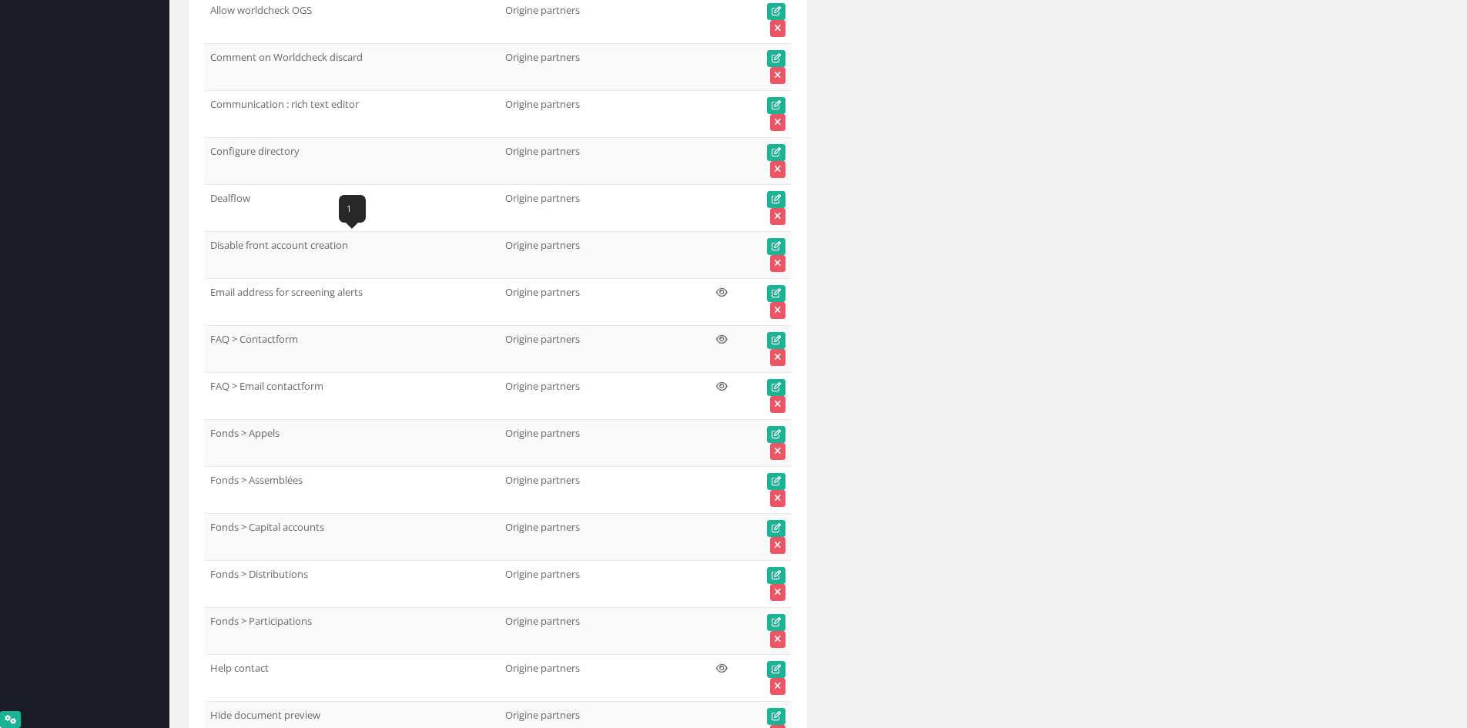
drag, startPoint x: 357, startPoint y: 248, endPoint x: 210, endPoint y: 253, distance: 146.4
click at [210, 253] on td "Disable front account creation" at bounding box center [351, 255] width 295 height 47
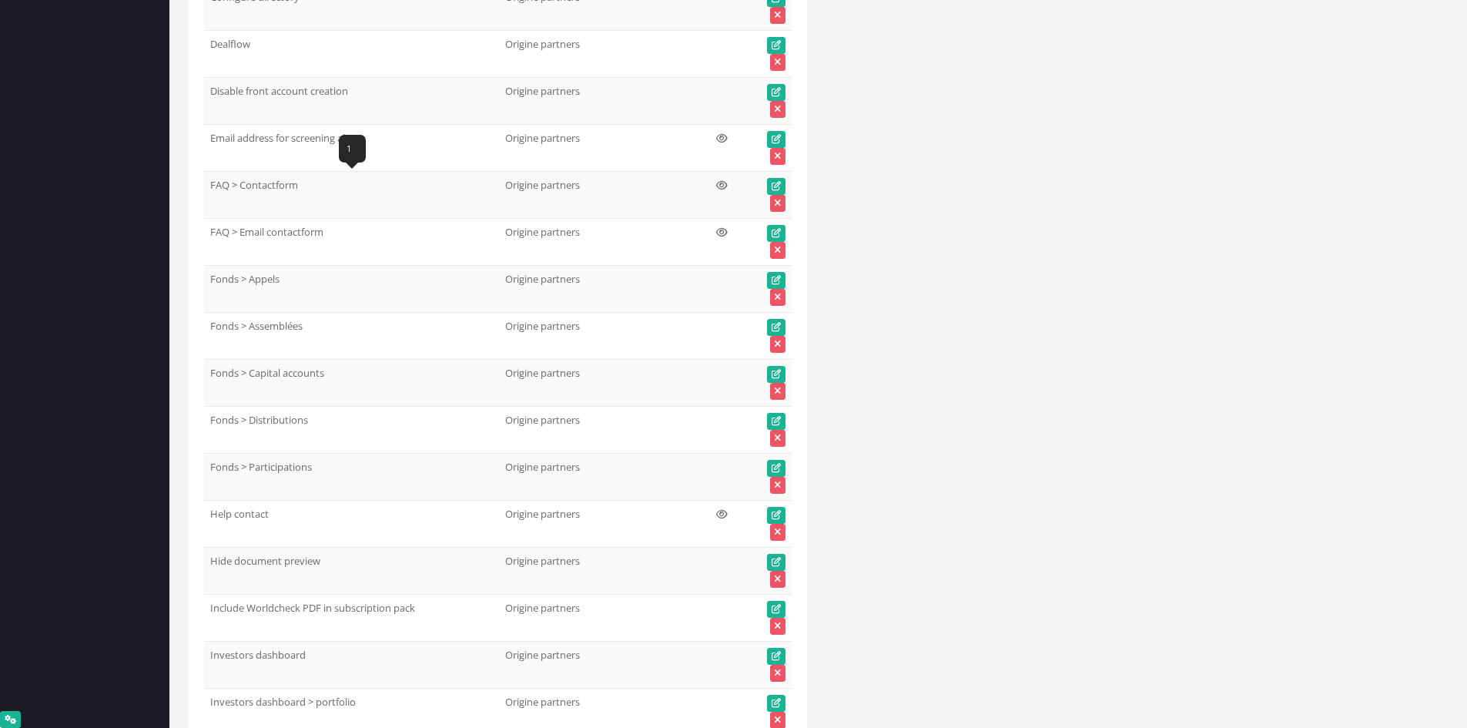
drag, startPoint x: 312, startPoint y: 185, endPoint x: 211, endPoint y: 183, distance: 100.9
click at [211, 183] on td "FAQ > Contactform" at bounding box center [351, 195] width 295 height 47
drag, startPoint x: 328, startPoint y: 232, endPoint x: 208, endPoint y: 229, distance: 120.2
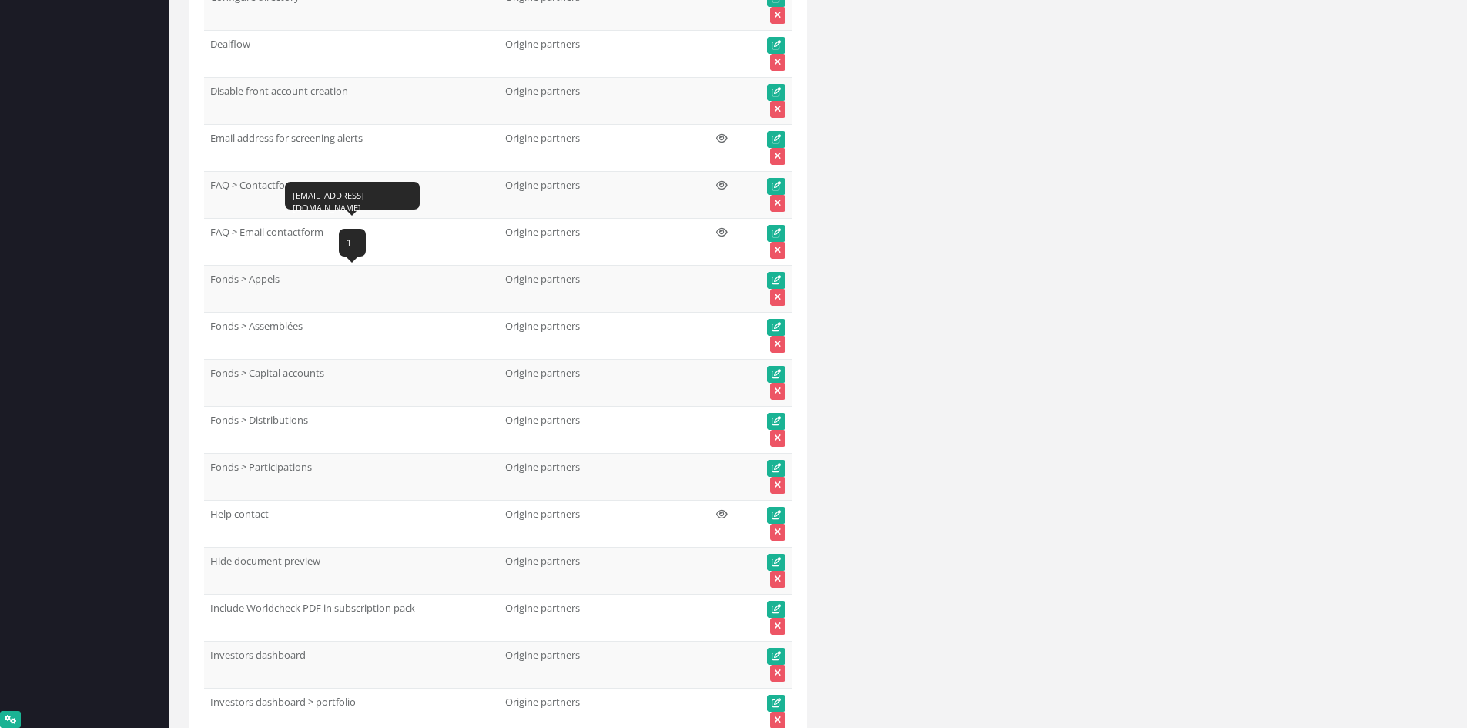
click at [208, 229] on td "FAQ > Email contactform" at bounding box center [351, 242] width 295 height 47
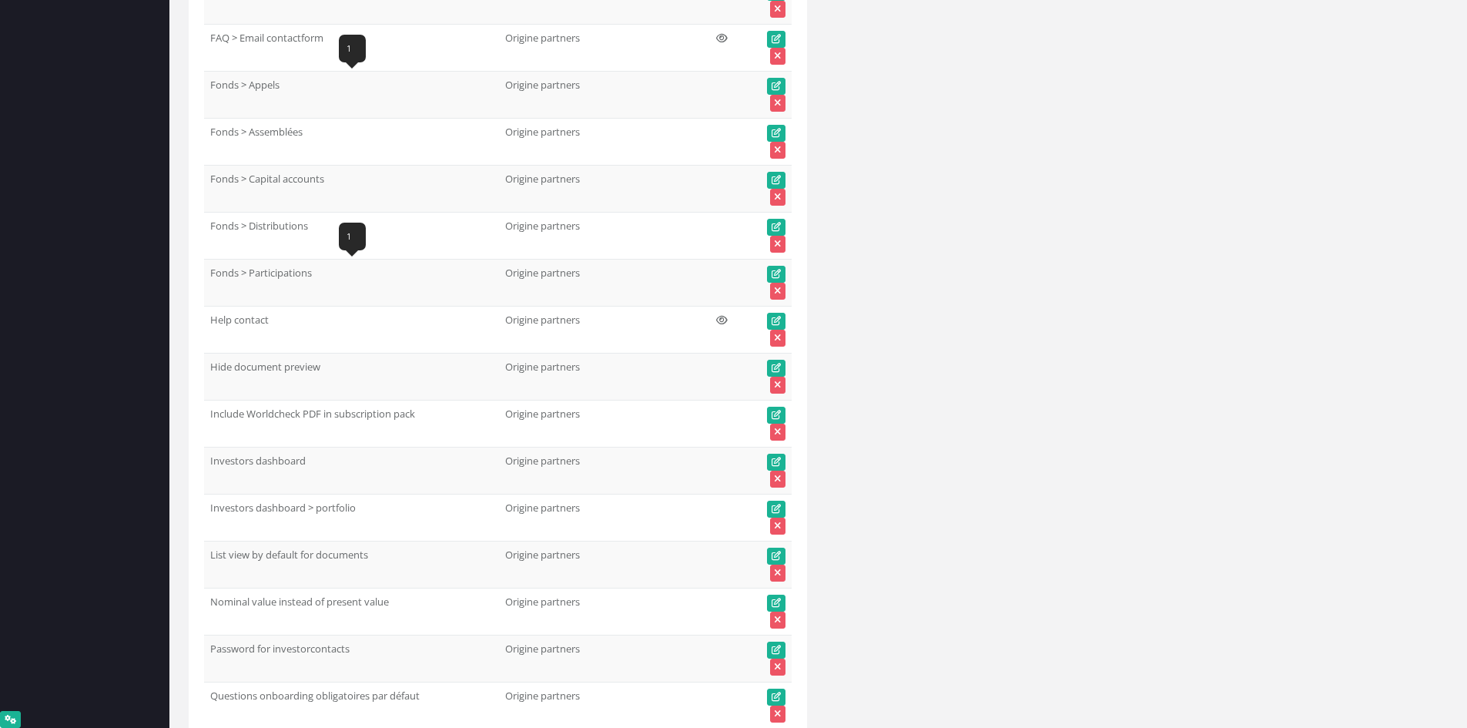
scroll to position [62919, 0]
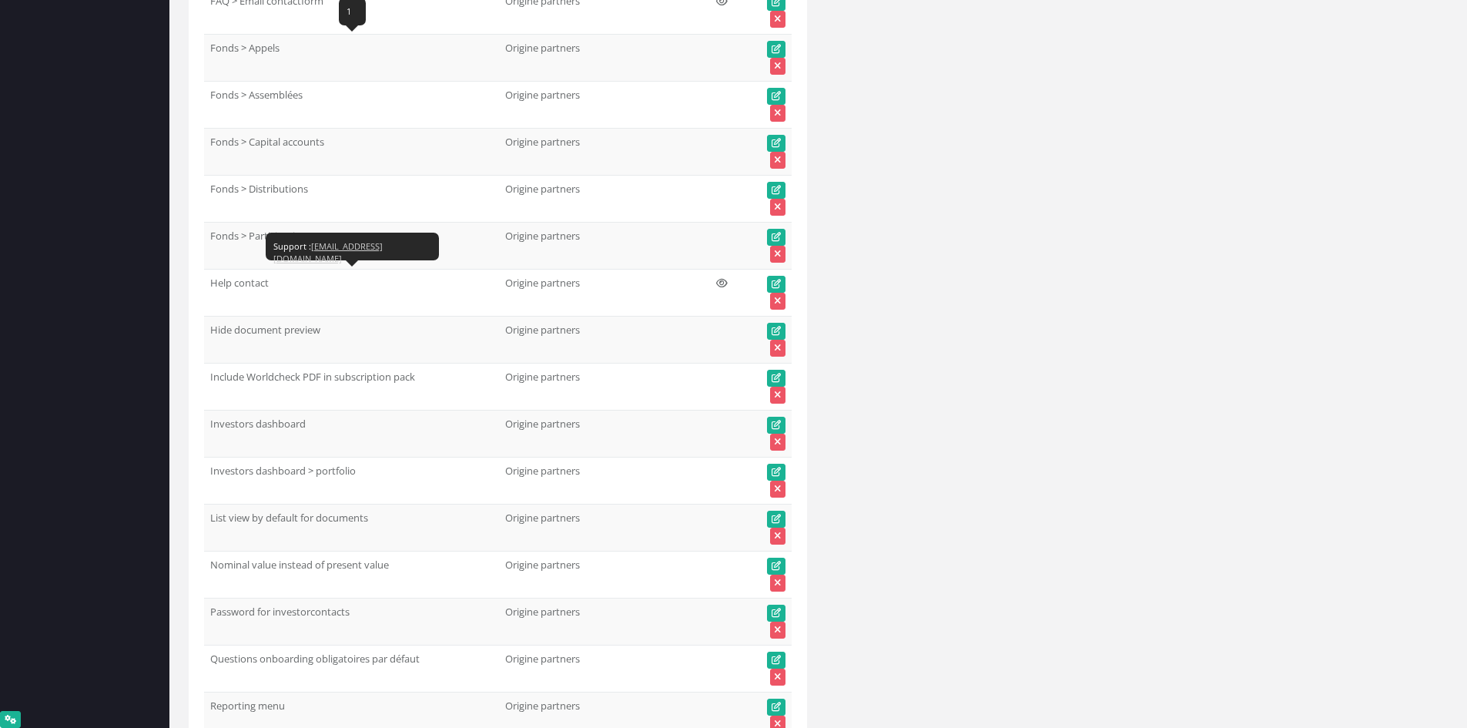
drag, startPoint x: 228, startPoint y: 287, endPoint x: 209, endPoint y: 286, distance: 19.3
click at [209, 286] on td "Help contact" at bounding box center [351, 293] width 295 height 47
drag, startPoint x: 219, startPoint y: 329, endPoint x: 203, endPoint y: 329, distance: 16.2
click at [256, 337] on td "Hide document preview" at bounding box center [351, 340] width 295 height 47
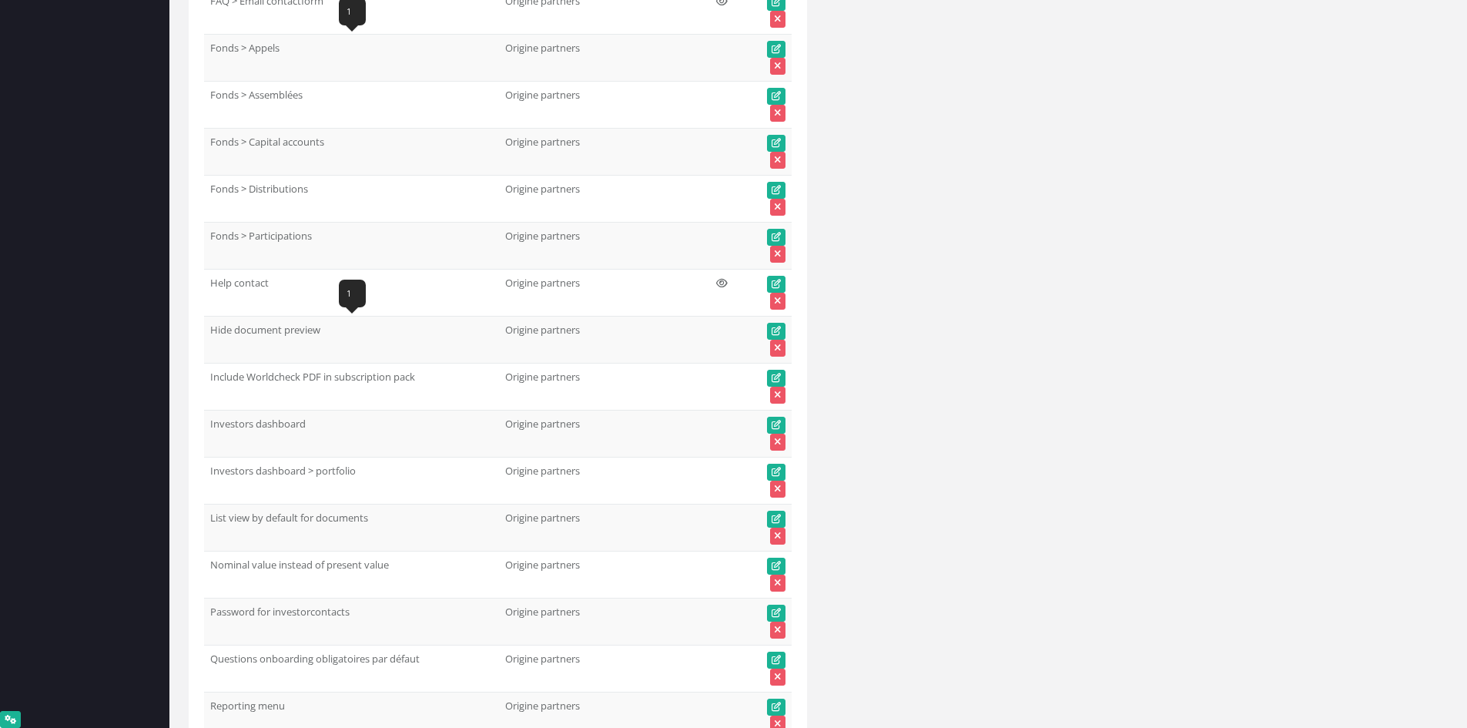
click at [256, 337] on td "Hide document preview" at bounding box center [351, 340] width 295 height 47
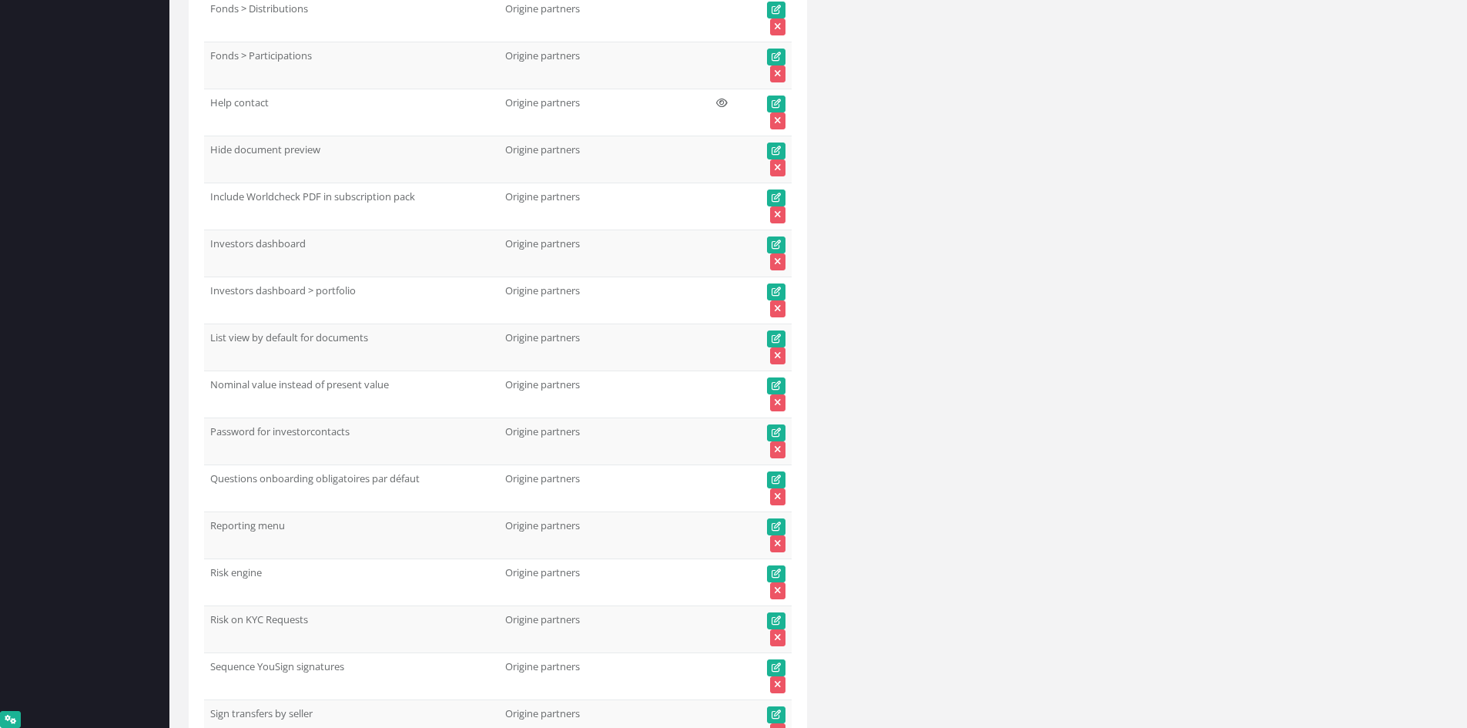
scroll to position [63150, 0]
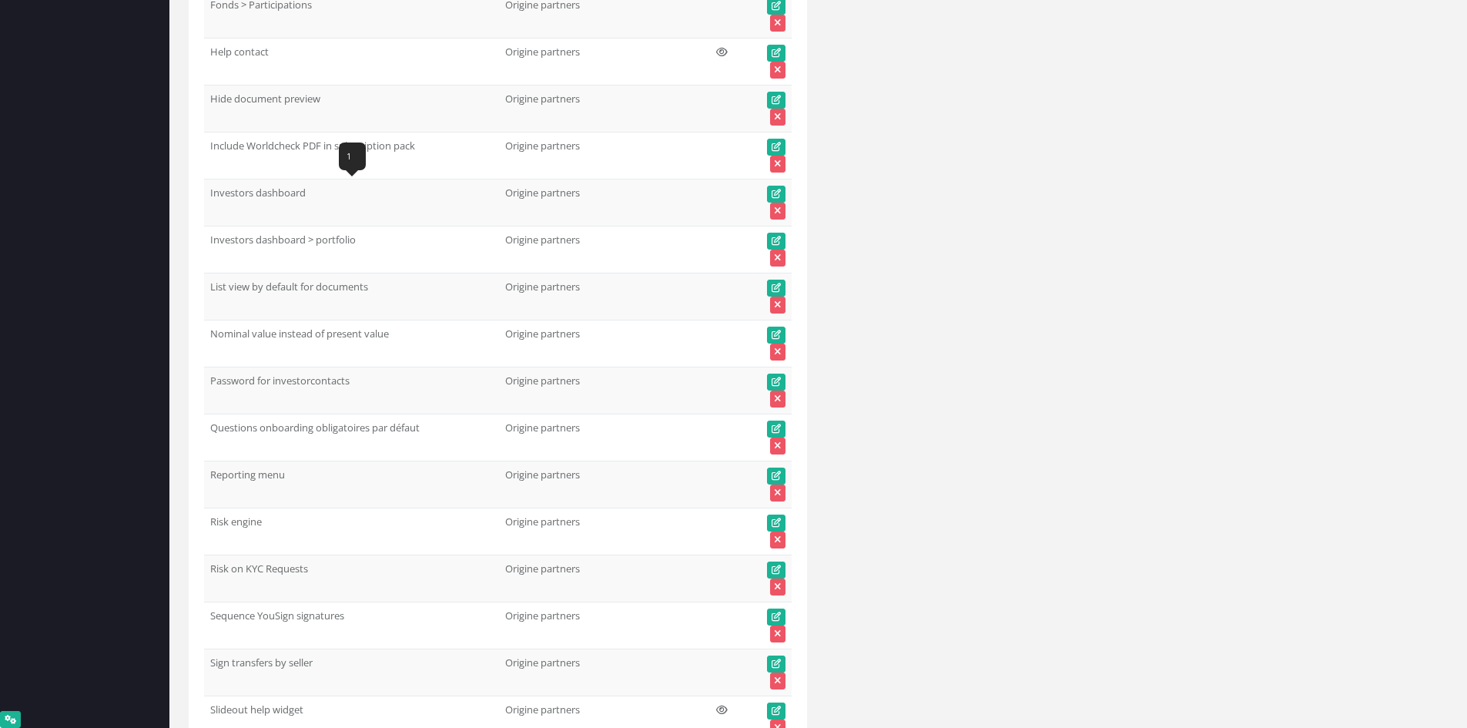
drag, startPoint x: 311, startPoint y: 190, endPoint x: 207, endPoint y: 197, distance: 104.2
click at [207, 197] on td "Investors dashboard" at bounding box center [351, 202] width 295 height 47
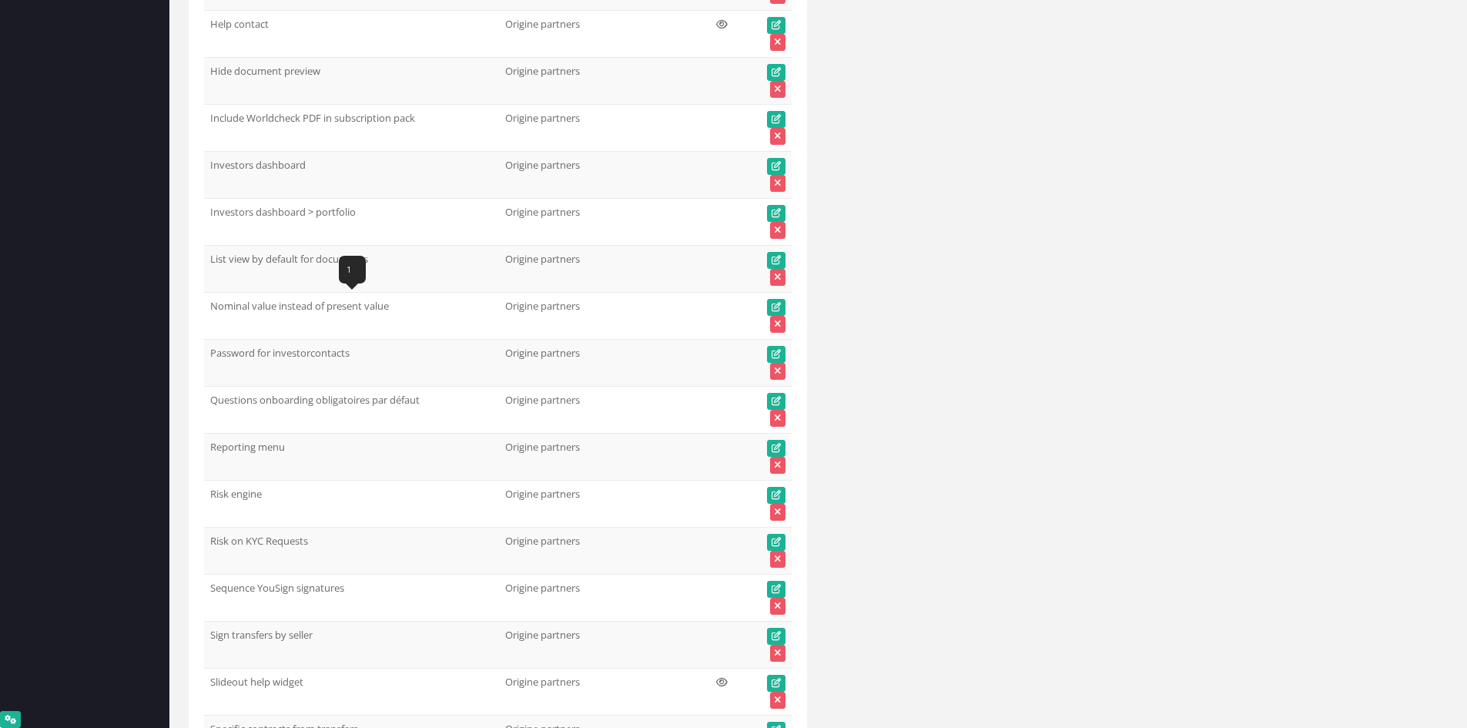
scroll to position [63227, 0]
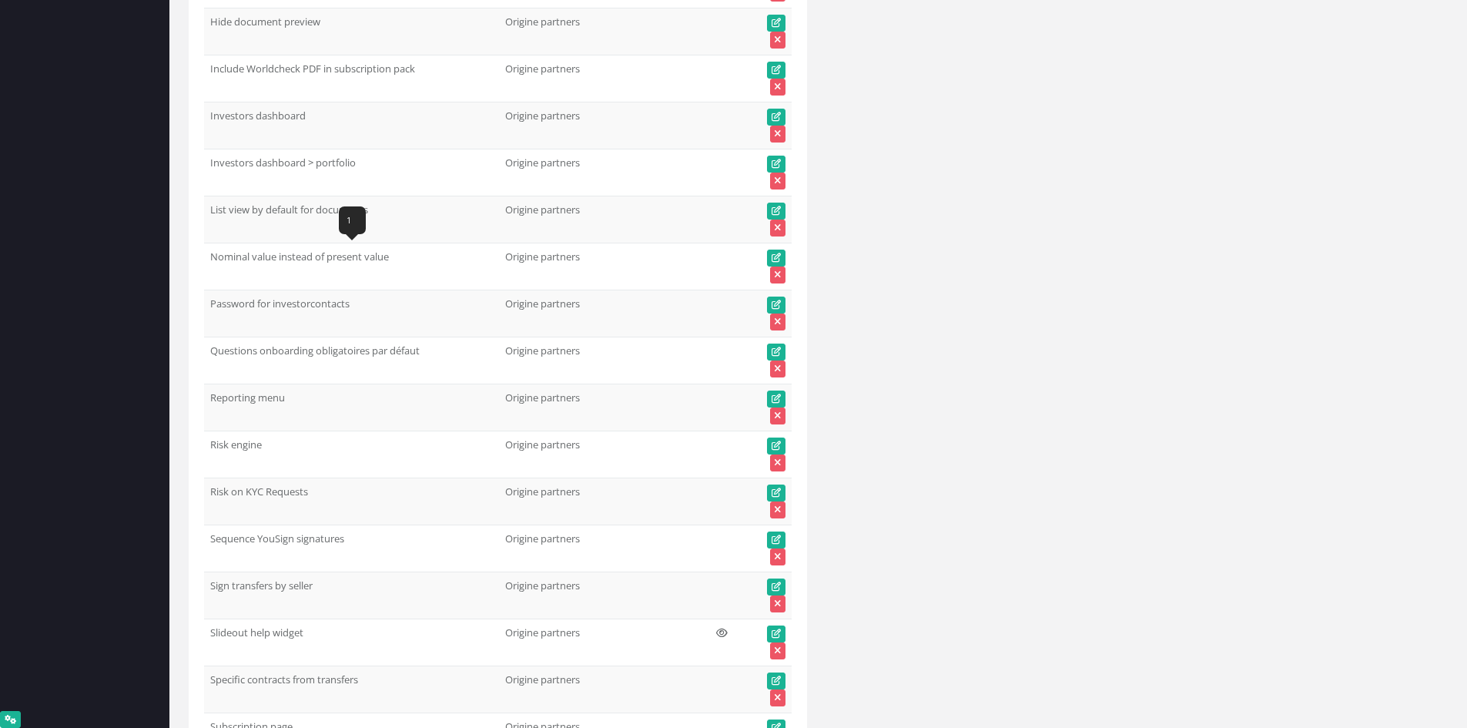
drag, startPoint x: 394, startPoint y: 256, endPoint x: 208, endPoint y: 257, distance: 186.4
click at [208, 258] on td "Nominal value instead of present value" at bounding box center [351, 266] width 295 height 47
click at [241, 208] on td "List view by default for documents" at bounding box center [351, 219] width 295 height 47
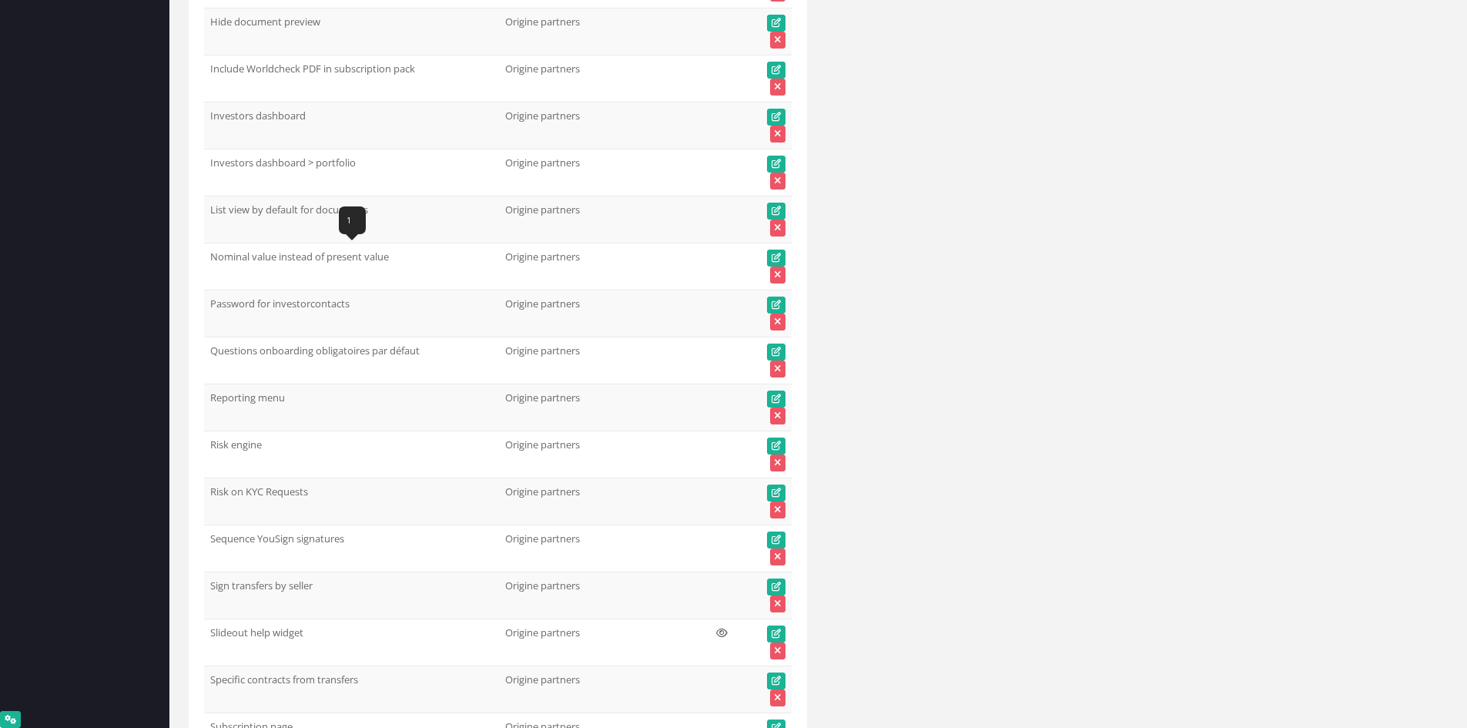
drag, startPoint x: 394, startPoint y: 259, endPoint x: 206, endPoint y: 262, distance: 187.2
click at [206, 262] on td "Nominal value instead of present value" at bounding box center [351, 266] width 295 height 47
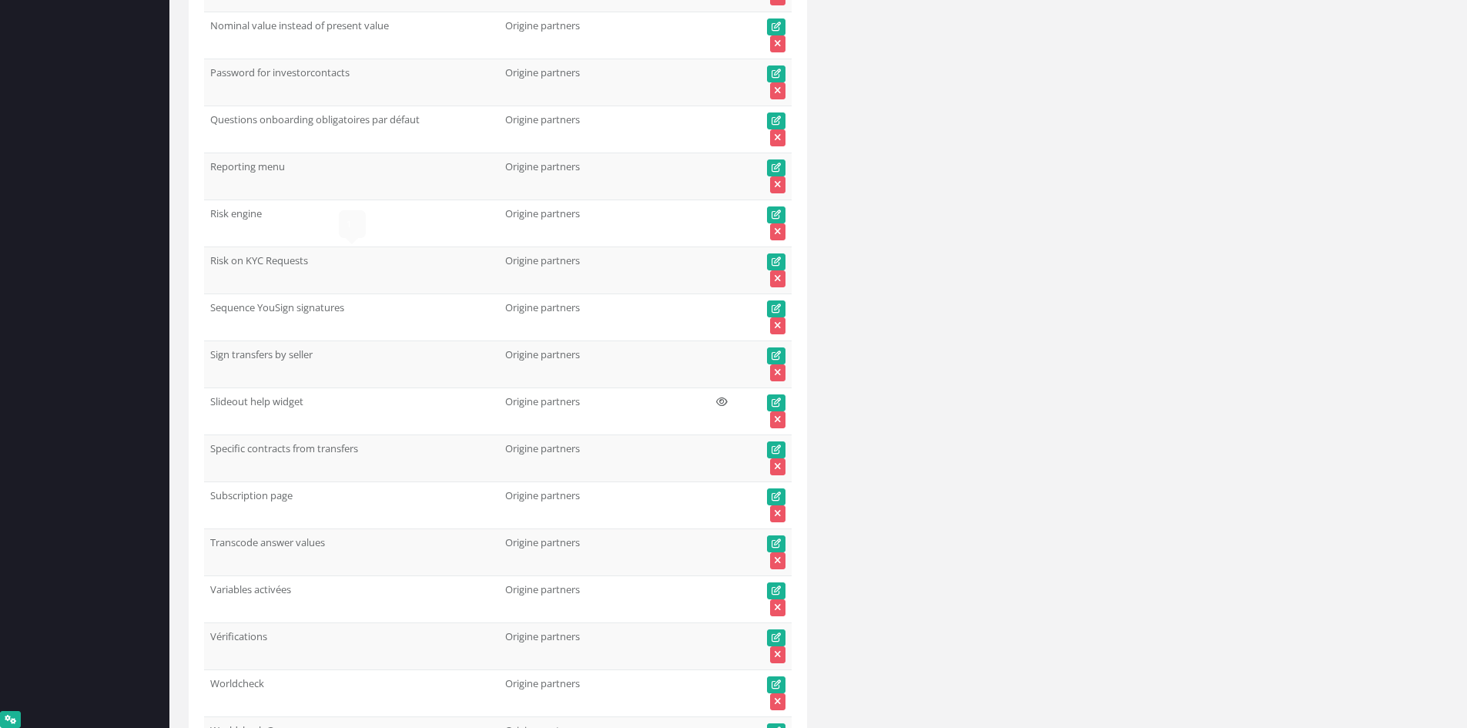
scroll to position [63612, 0]
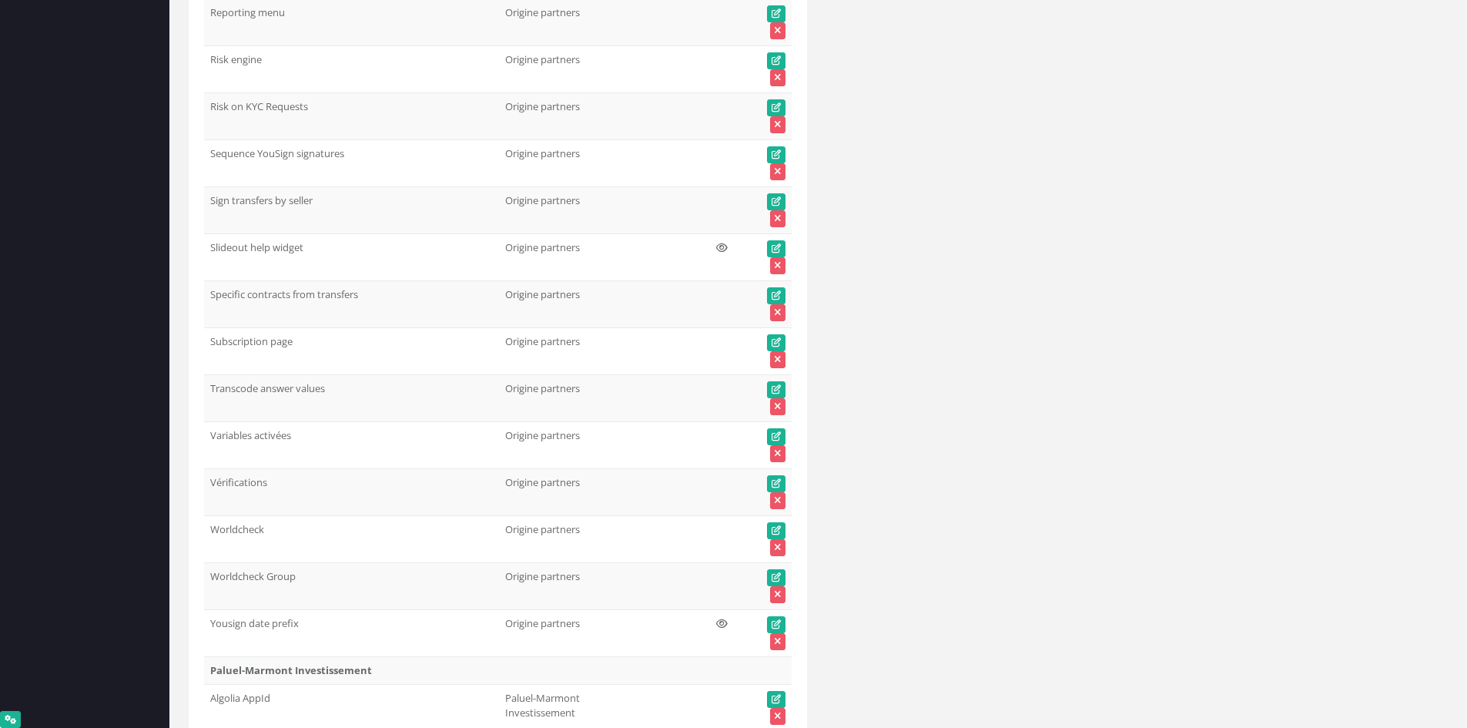
click at [206, 248] on td "Slideout help widget" at bounding box center [351, 257] width 295 height 47
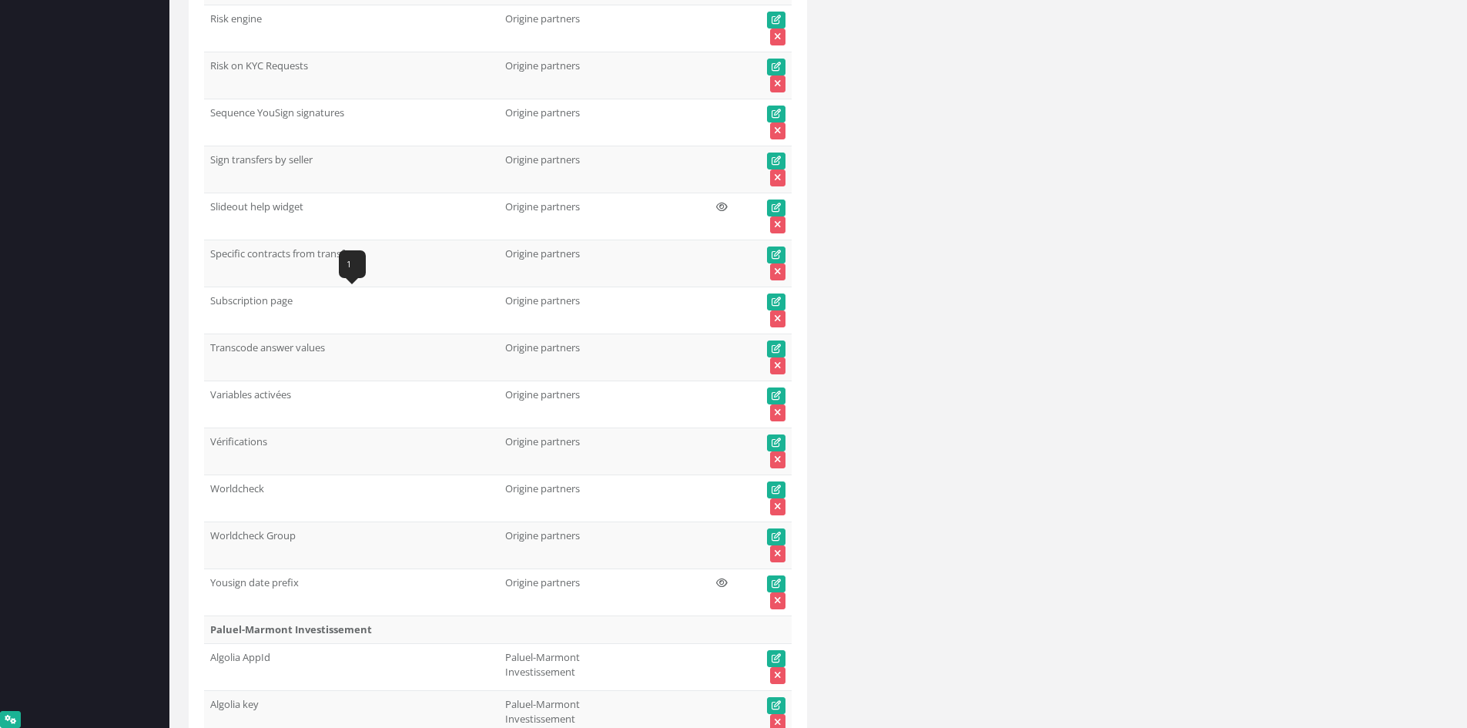
scroll to position [63689, 0]
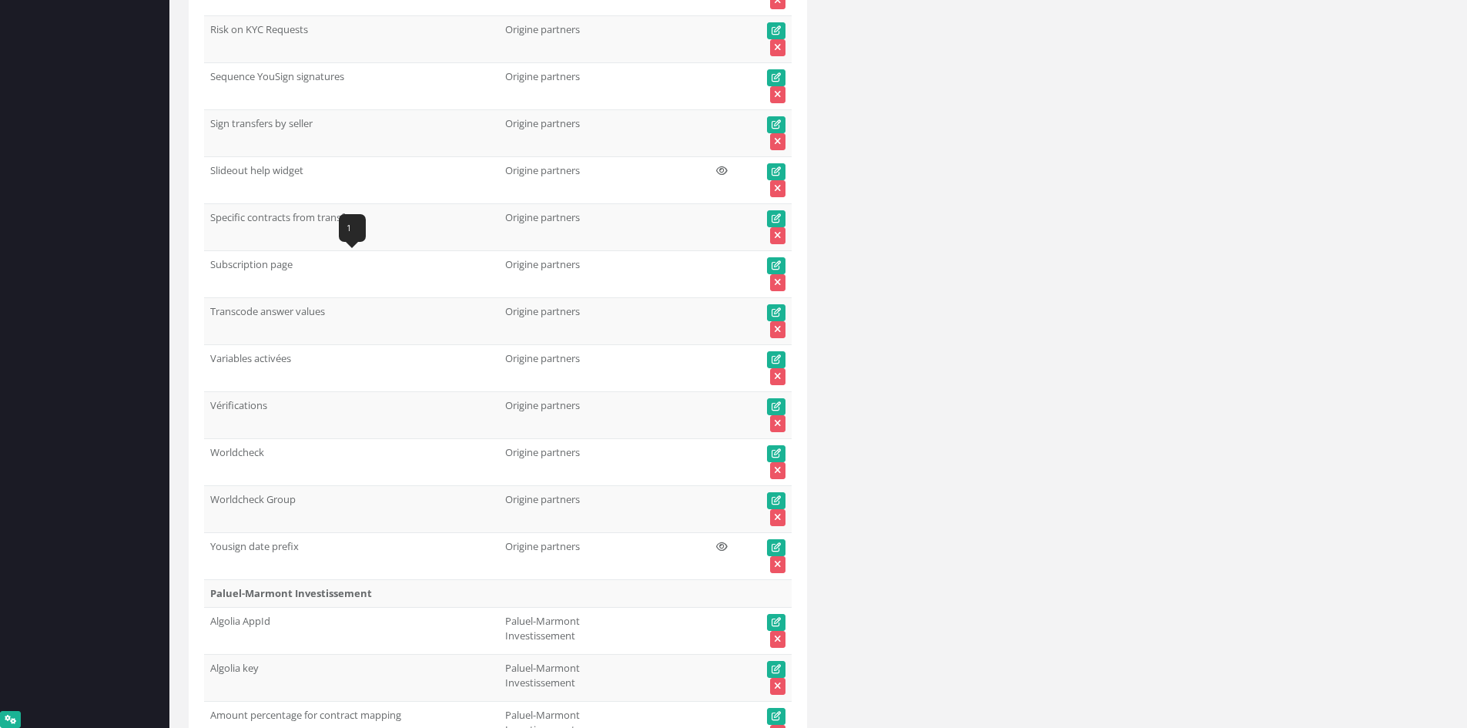
drag, startPoint x: 268, startPoint y: 264, endPoint x: 211, endPoint y: 264, distance: 57.0
click at [211, 264] on td "Subscription page" at bounding box center [351, 274] width 295 height 47
click at [241, 252] on td "Subscription page" at bounding box center [351, 274] width 295 height 47
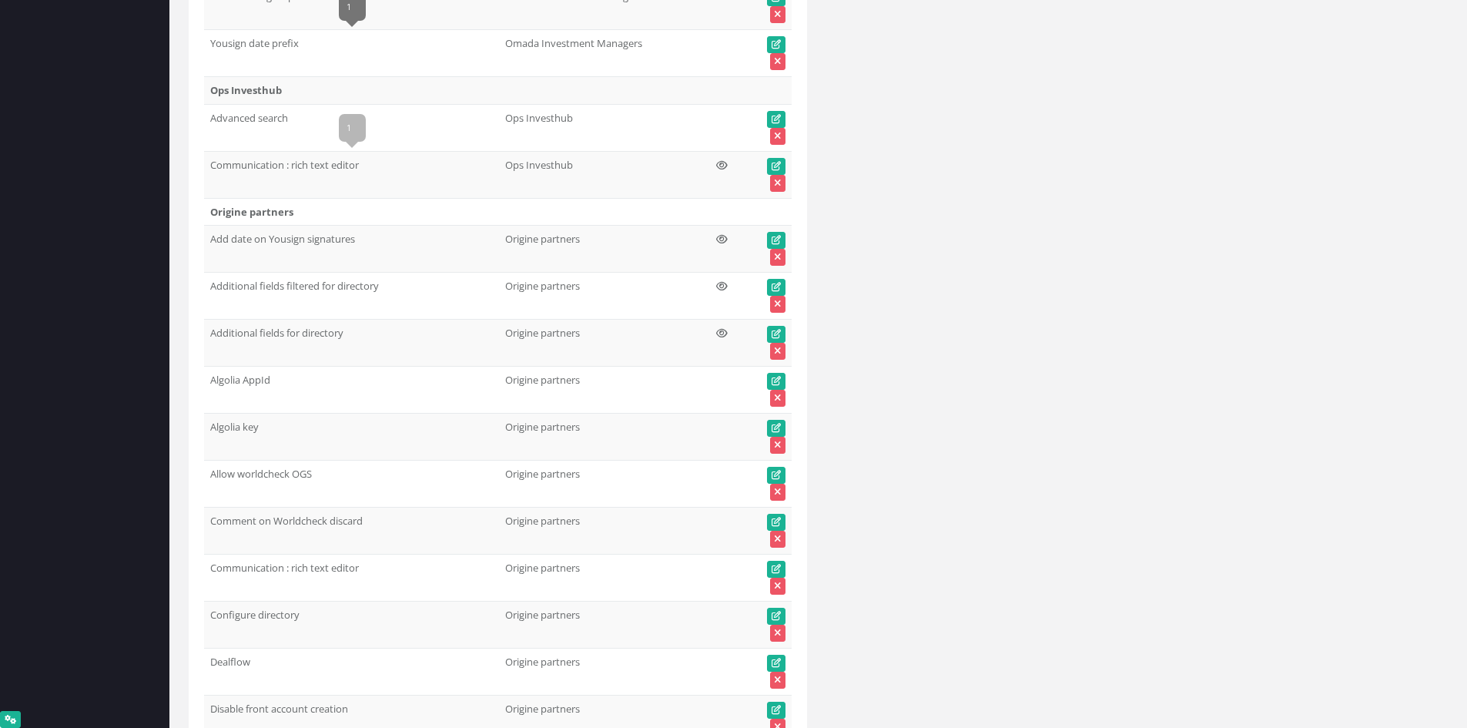
scroll to position [61916, 0]
